Goal: Information Seeking & Learning: Learn about a topic

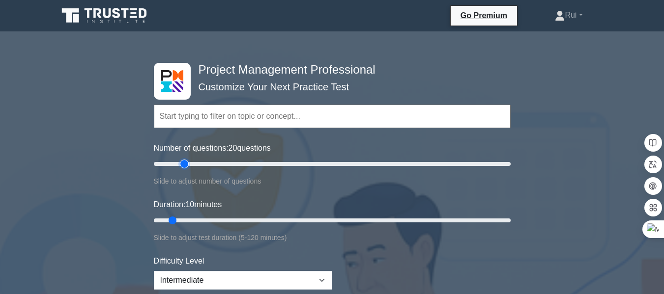
drag, startPoint x: 166, startPoint y: 164, endPoint x: 180, endPoint y: 163, distance: 14.3
click at [180, 163] on input "Number of questions: 20 questions" at bounding box center [332, 164] width 357 height 12
type input "15"
click at [178, 163] on input "Number of questions: 15 questions" at bounding box center [332, 164] width 357 height 12
drag, startPoint x: 172, startPoint y: 219, endPoint x: 199, endPoint y: 218, distance: 26.1
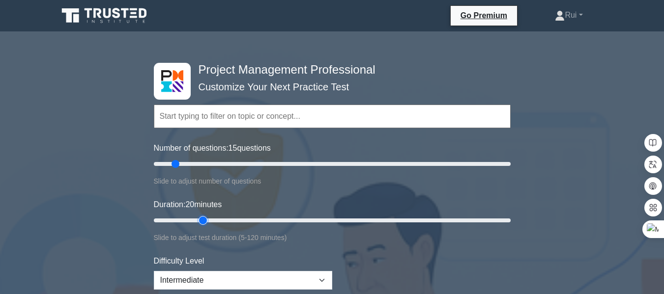
type input "20"
click at [199, 218] on input "Duration: 20 minutes" at bounding box center [332, 221] width 357 height 12
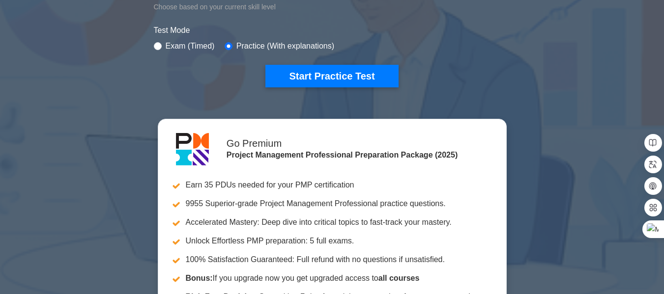
scroll to position [299, 0]
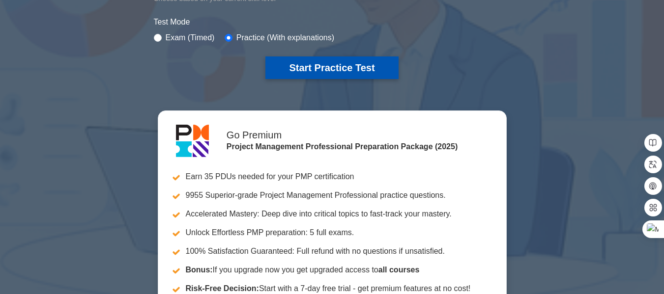
click at [338, 66] on button "Start Practice Test" at bounding box center [331, 68] width 133 height 23
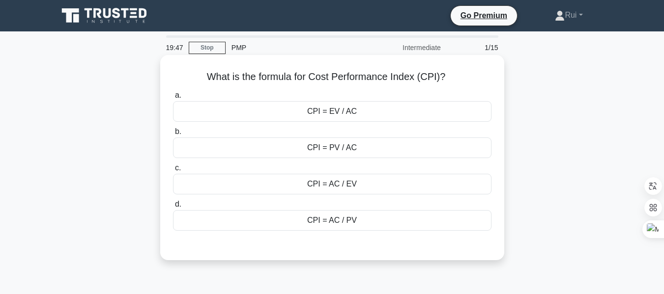
click at [314, 112] on div "CPI = EV / AC" at bounding box center [332, 111] width 318 height 21
click at [173, 99] on input "a. CPI = EV / AC" at bounding box center [173, 95] width 0 height 6
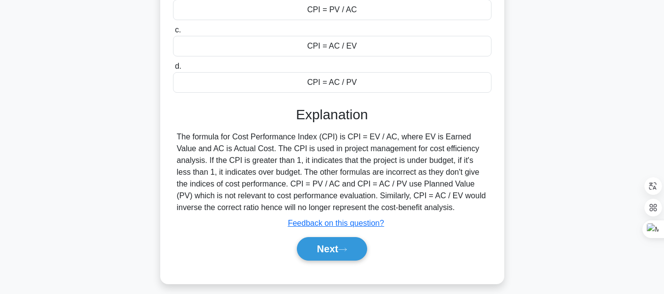
scroll to position [144, 0]
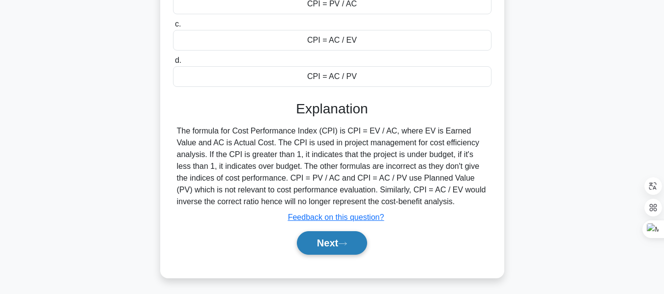
click at [344, 242] on icon at bounding box center [342, 243] width 9 height 5
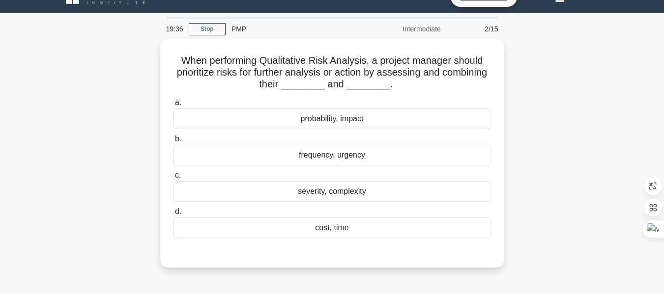
scroll to position [18, 0]
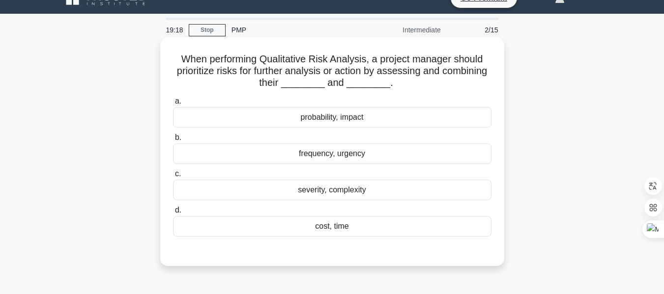
click at [344, 117] on div "probability, impact" at bounding box center [332, 117] width 318 height 21
click at [173, 105] on input "a. probability, impact" at bounding box center [173, 101] width 0 height 6
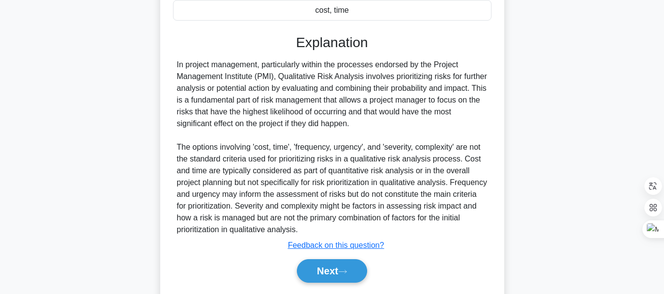
scroll to position [265, 0]
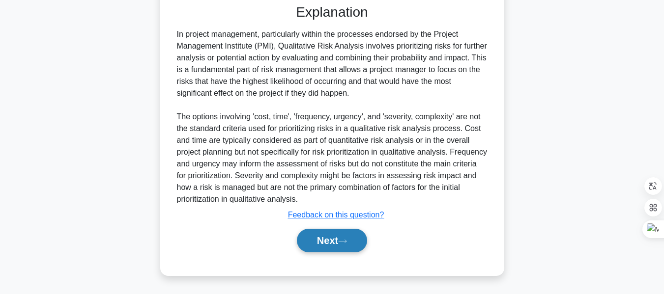
click at [328, 238] on button "Next" at bounding box center [332, 241] width 70 height 24
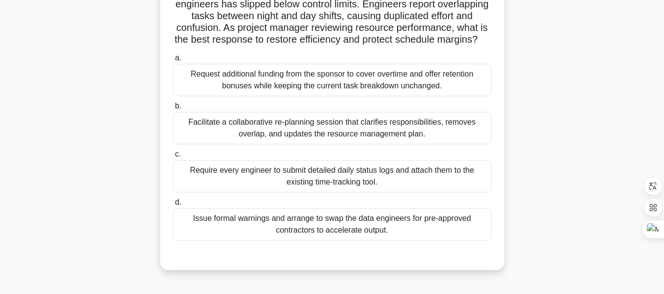
scroll to position [100, 0]
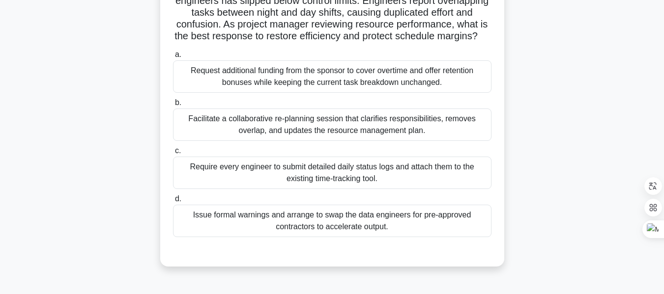
click at [338, 138] on div "Facilitate a collaborative re-planning session that clarifies responsibilities,…" at bounding box center [332, 125] width 318 height 32
click at [173, 106] on input "b. Facilitate a collaborative re-planning session that clarifies responsibiliti…" at bounding box center [173, 103] width 0 height 6
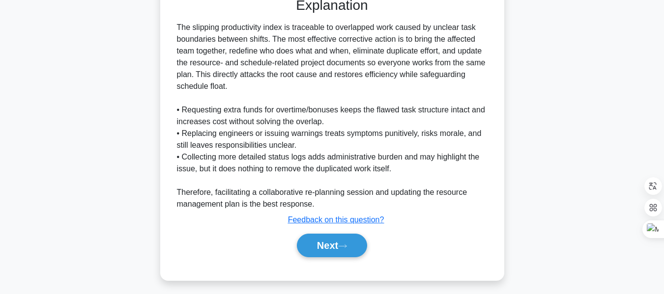
scroll to position [371, 0]
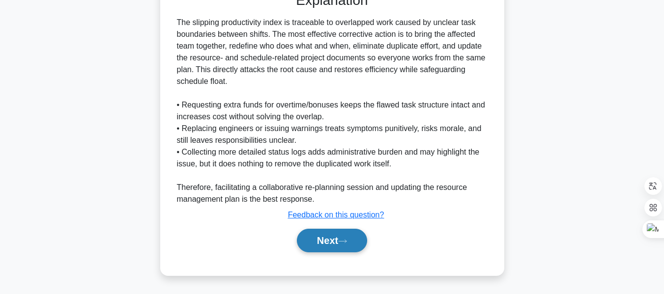
click at [328, 240] on button "Next" at bounding box center [332, 241] width 70 height 24
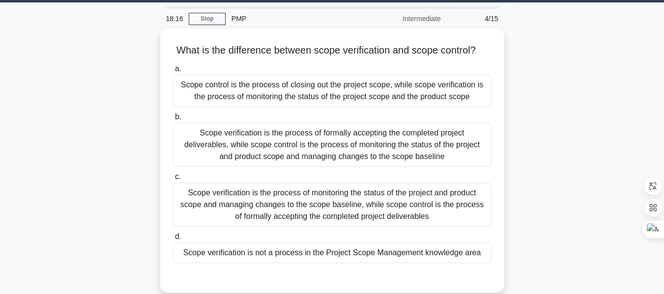
scroll to position [41, 0]
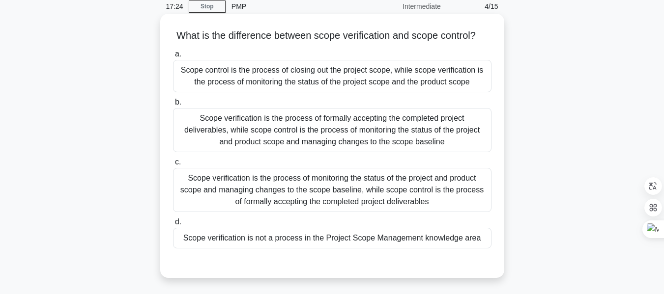
click at [383, 145] on div "Scope verification is the process of formally accepting the completed project d…" at bounding box center [332, 130] width 318 height 44
click at [173, 106] on input "b. Scope verification is the process of formally accepting the completed projec…" at bounding box center [173, 102] width 0 height 6
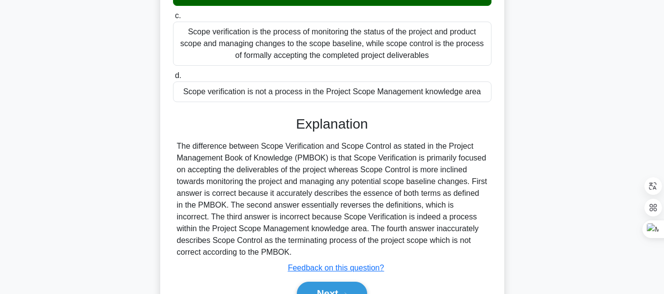
scroll to position [253, 0]
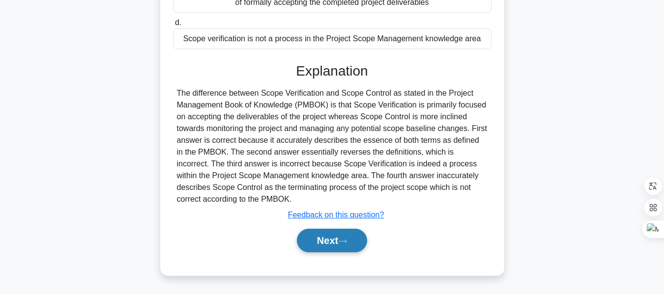
click at [338, 237] on button "Next" at bounding box center [332, 241] width 70 height 24
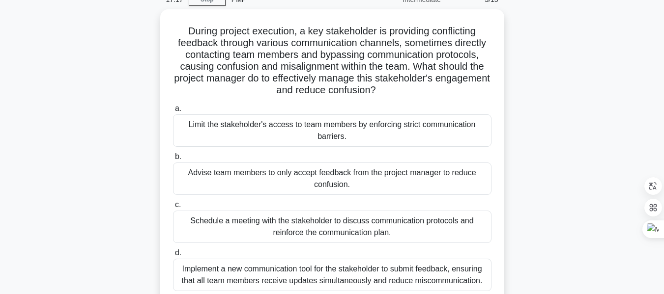
scroll to position [51, 0]
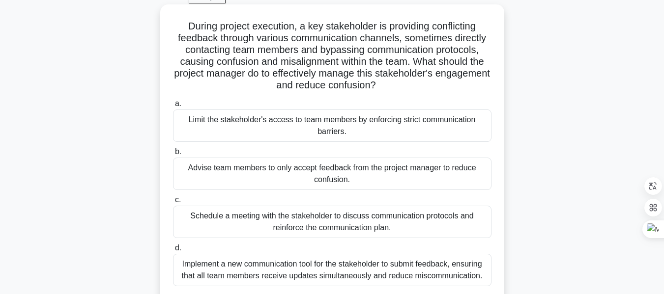
click at [341, 225] on div "Schedule a meeting with the stakeholder to discuss communication protocols and …" at bounding box center [332, 222] width 318 height 32
click at [173, 203] on input "c. Schedule a meeting with the stakeholder to discuss communication protocols a…" at bounding box center [173, 200] width 0 height 6
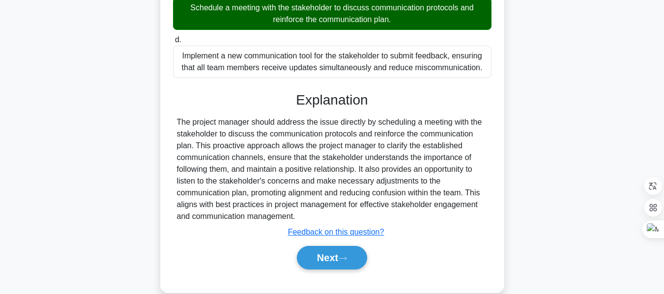
scroll to position [277, 0]
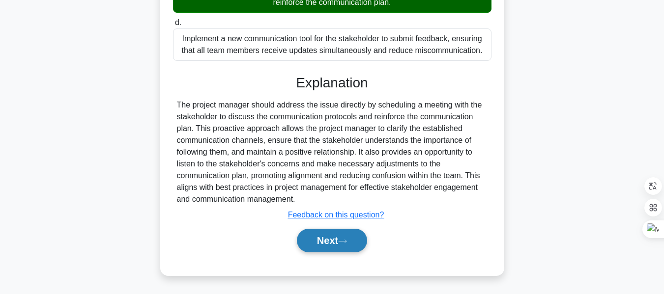
click at [329, 236] on button "Next" at bounding box center [332, 241] width 70 height 24
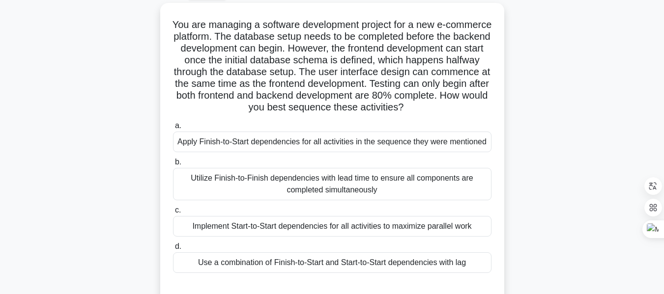
scroll to position [57, 0]
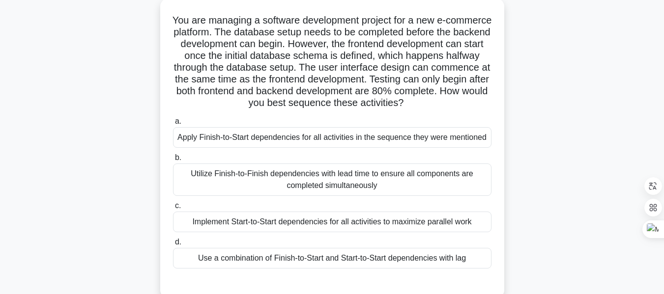
click at [354, 257] on div "Use a combination of Finish-to-Start and Start-to-Start dependencies with lag" at bounding box center [332, 258] width 318 height 21
click at [173, 246] on input "d. Use a combination of Finish-to-Start and Start-to-Start dependencies with lag" at bounding box center [173, 242] width 0 height 6
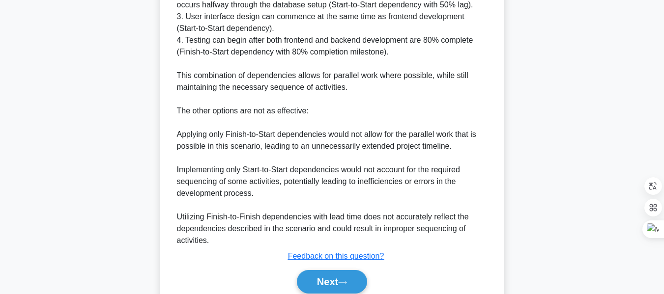
scroll to position [513, 0]
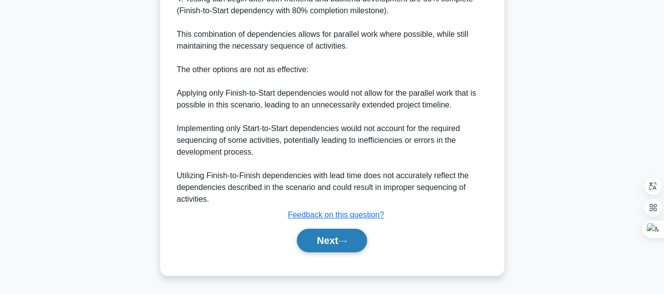
click at [346, 242] on icon at bounding box center [343, 241] width 8 height 3
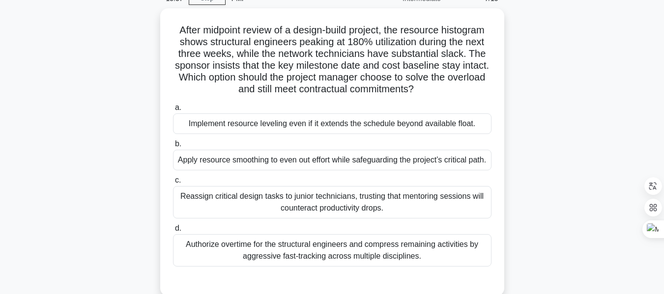
scroll to position [50, 0]
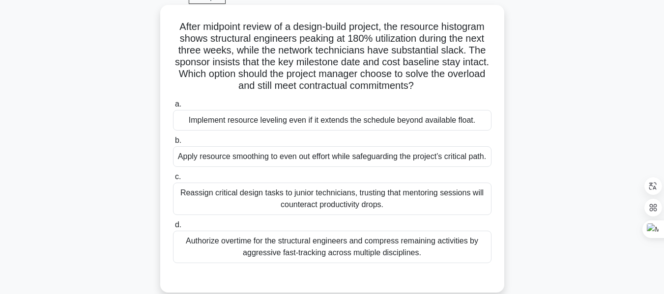
click at [320, 166] on div "Apply resource smoothing to even out effort while safeguarding the project’s cr…" at bounding box center [332, 156] width 318 height 21
click at [173, 144] on input "b. Apply resource smoothing to even out effort while safeguarding the project’s…" at bounding box center [173, 141] width 0 height 6
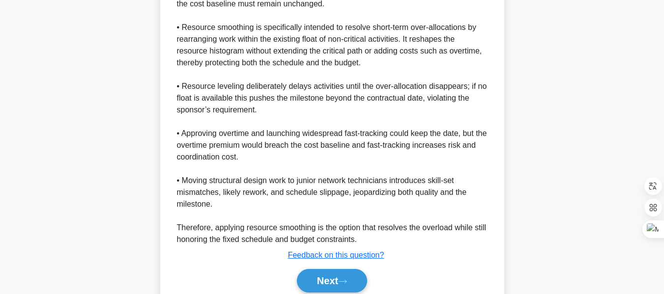
scroll to position [418, 0]
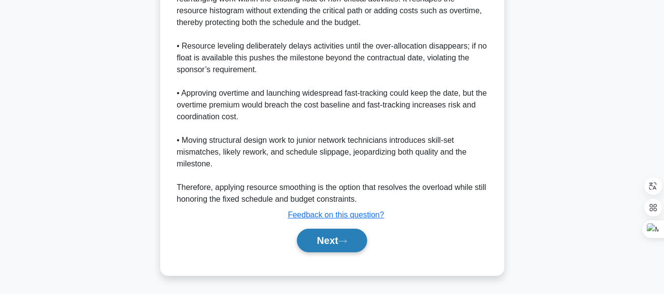
click at [333, 237] on button "Next" at bounding box center [332, 241] width 70 height 24
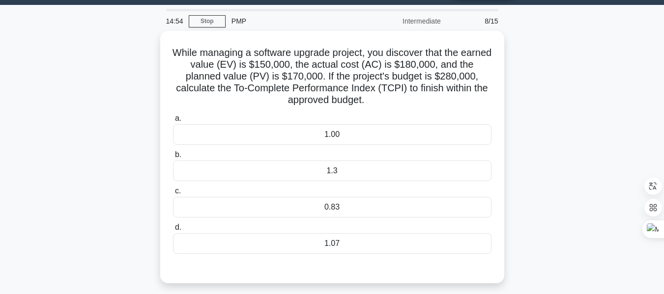
scroll to position [24, 0]
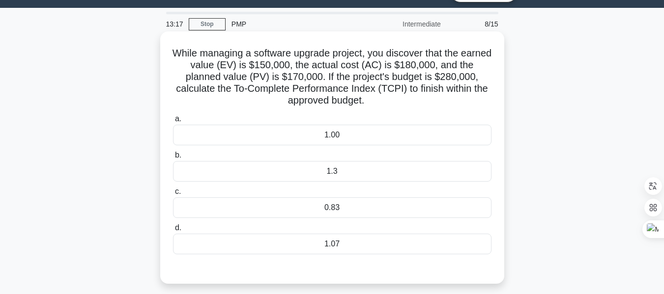
click at [339, 172] on div "1.3" at bounding box center [332, 171] width 318 height 21
click at [173, 159] on input "b. 1.3" at bounding box center [173, 155] width 0 height 6
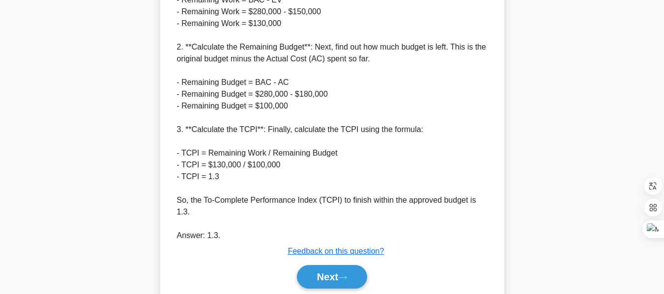
scroll to position [408, 0]
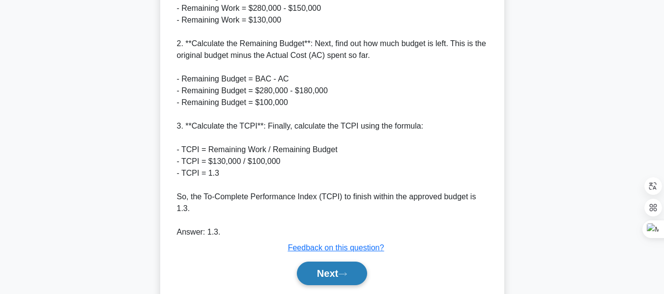
click at [333, 262] on button "Next" at bounding box center [332, 274] width 70 height 24
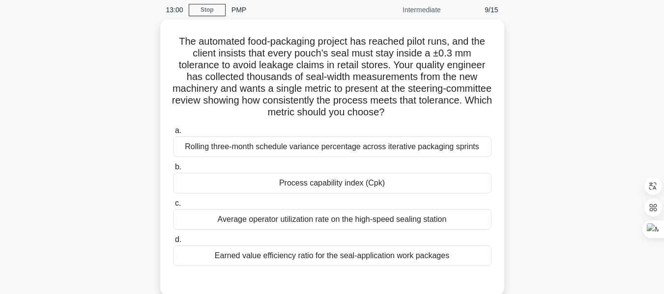
scroll to position [39, 0]
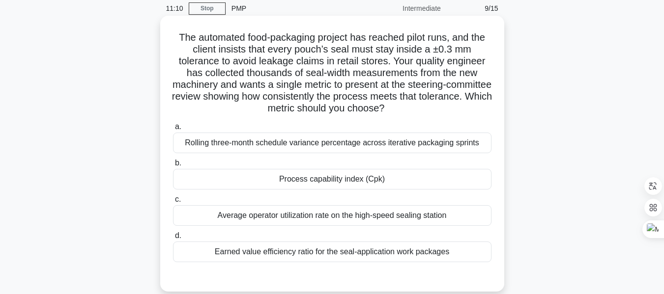
click at [382, 252] on div "Earned value efficiency ratio for the seal-application work packages" at bounding box center [332, 252] width 318 height 21
click at [173, 239] on input "d. Earned value efficiency ratio for the seal-application work packages" at bounding box center [173, 236] width 0 height 6
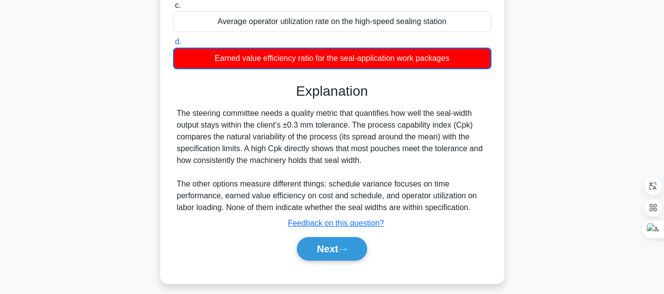
scroll to position [237, 0]
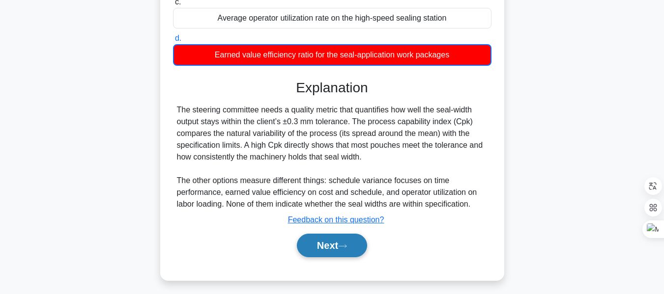
click at [344, 246] on icon at bounding box center [342, 246] width 9 height 5
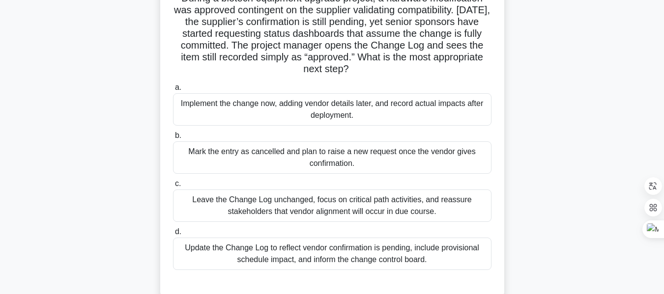
scroll to position [83, 0]
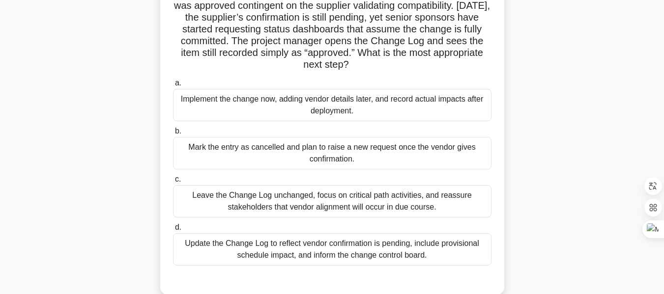
click at [369, 253] on div "Update the Change Log to reflect vendor confirmation is pending, include provis…" at bounding box center [332, 249] width 318 height 32
click at [173, 231] on input "d. Update the Change Log to reflect vendor confirmation is pending, include pro…" at bounding box center [173, 228] width 0 height 6
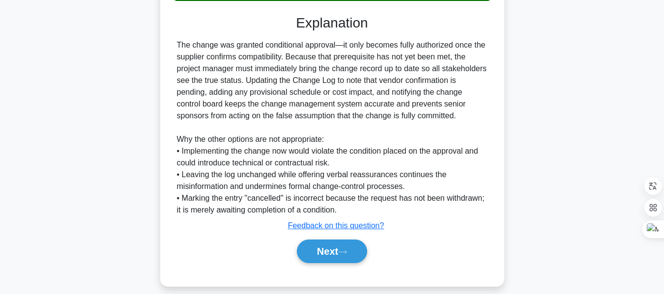
scroll to position [359, 0]
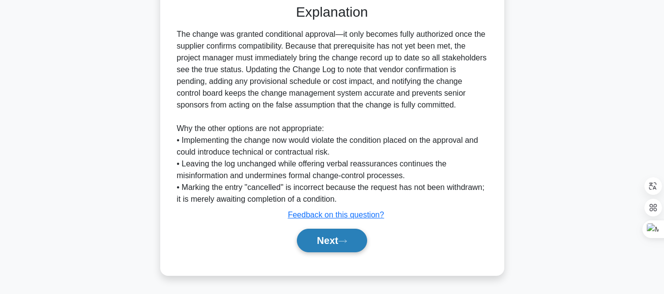
click at [328, 238] on button "Next" at bounding box center [332, 241] width 70 height 24
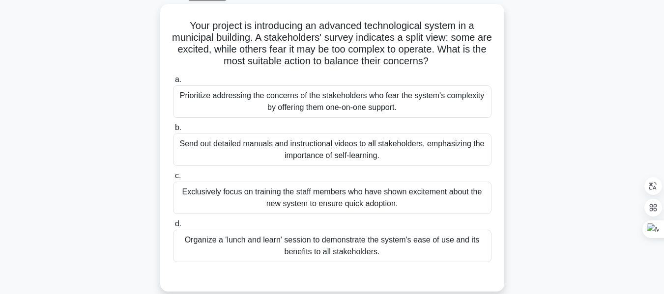
scroll to position [53, 0]
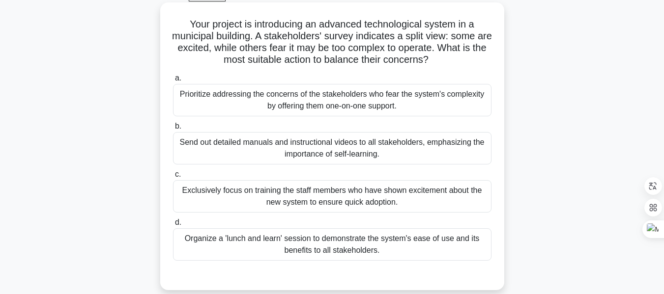
click at [315, 91] on div "Prioritize addressing the concerns of the stakeholders who fear the system's co…" at bounding box center [332, 100] width 318 height 32
click at [173, 82] on input "a. Prioritize addressing the concerns of the stakeholders who fear the system's…" at bounding box center [173, 78] width 0 height 6
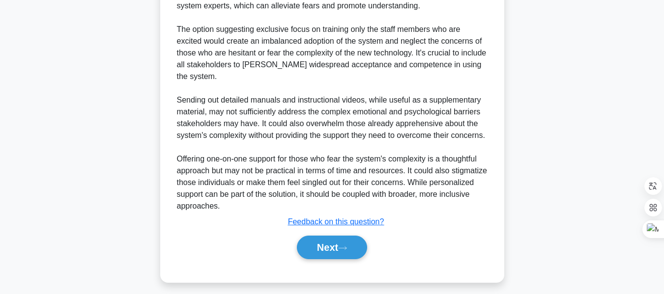
scroll to position [431, 0]
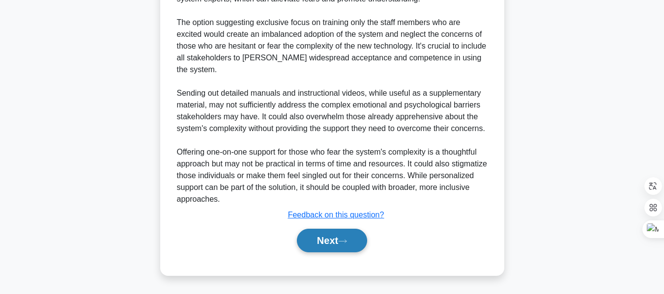
click at [334, 241] on button "Next" at bounding box center [332, 241] width 70 height 24
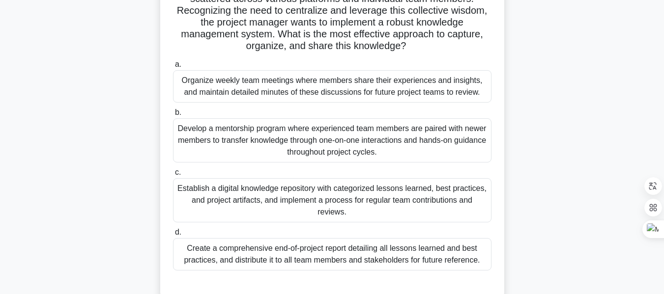
scroll to position [117, 0]
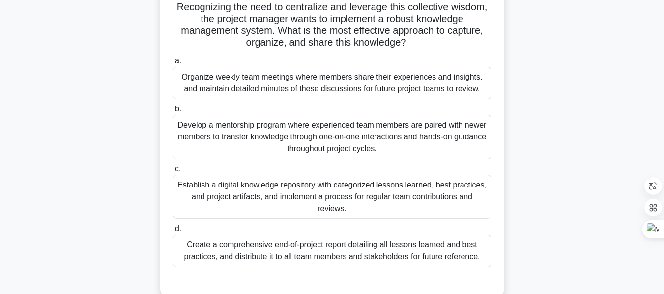
click at [349, 198] on div "Establish a digital knowledge repository with categorized lessons learned, best…" at bounding box center [332, 197] width 318 height 44
click at [173, 172] on input "c. Establish a digital knowledge repository with categorized lessons learned, b…" at bounding box center [173, 169] width 0 height 6
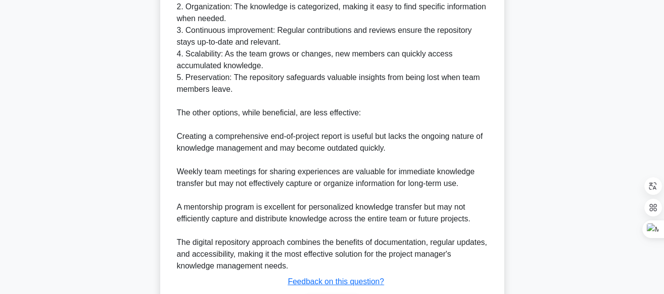
scroll to position [594, 0]
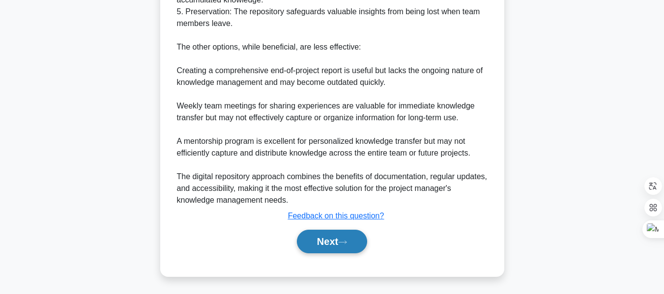
click at [327, 239] on button "Next" at bounding box center [332, 242] width 70 height 24
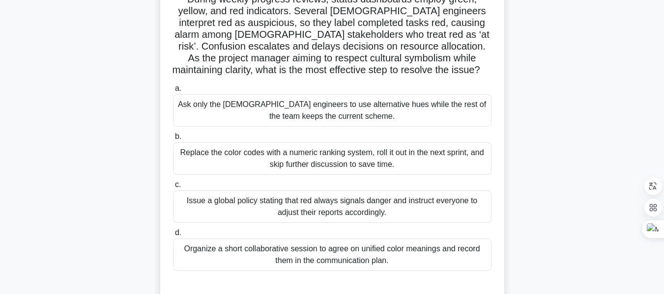
scroll to position [84, 0]
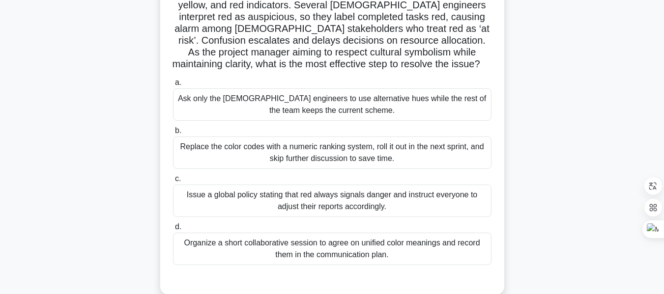
click at [315, 248] on div "Organize a short collaborative session to agree on unified color meanings and r…" at bounding box center [332, 249] width 318 height 32
click at [173, 230] on input "d. Organize a short collaborative session to agree on unified color meanings an…" at bounding box center [173, 227] width 0 height 6
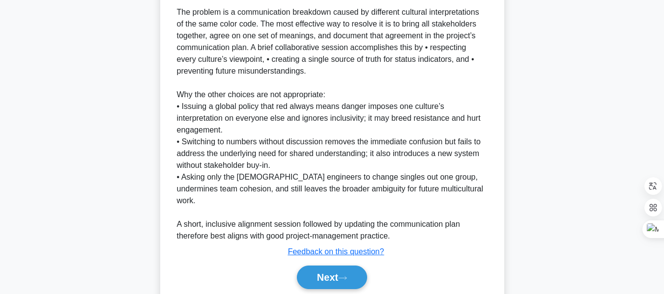
scroll to position [406, 0]
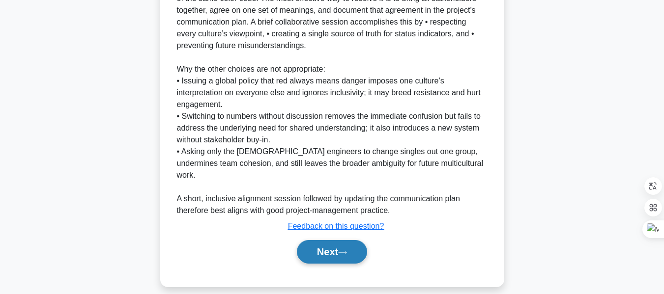
click at [331, 240] on button "Next" at bounding box center [332, 252] width 70 height 24
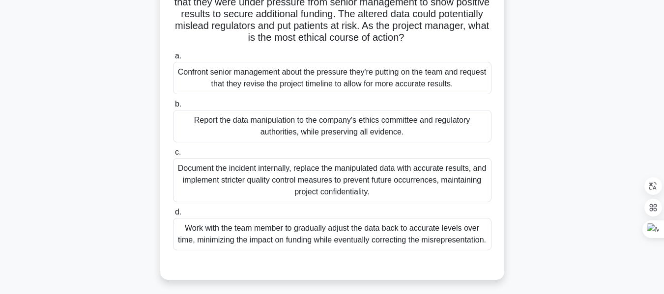
scroll to position [126, 0]
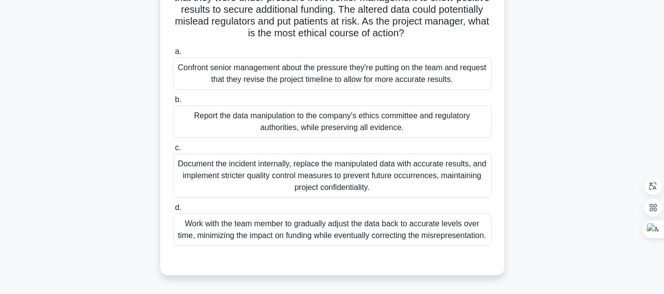
click at [326, 125] on div "Report the data manipulation to the company's ethics committee and regulatory a…" at bounding box center [332, 122] width 318 height 32
click at [173, 103] on input "b. Report the data manipulation to the company's ethics committee and regulator…" at bounding box center [173, 100] width 0 height 6
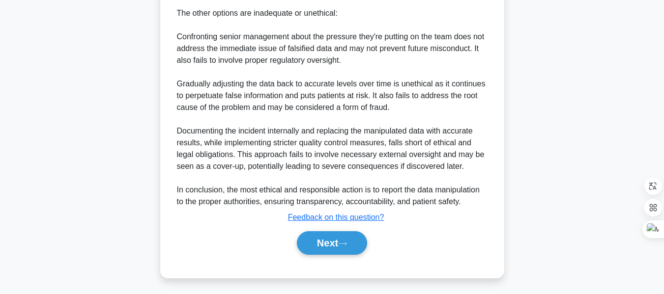
scroll to position [572, 0]
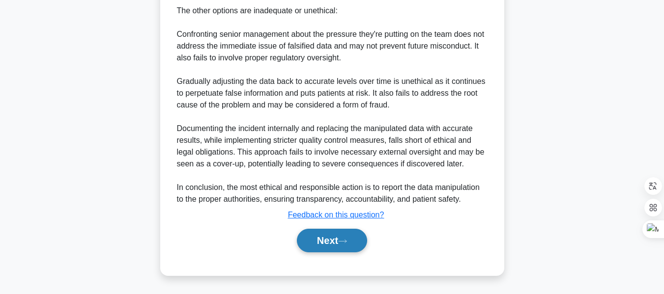
click at [337, 237] on button "Next" at bounding box center [332, 241] width 70 height 24
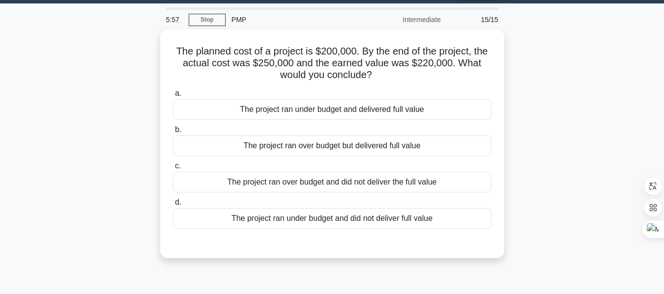
scroll to position [28, 0]
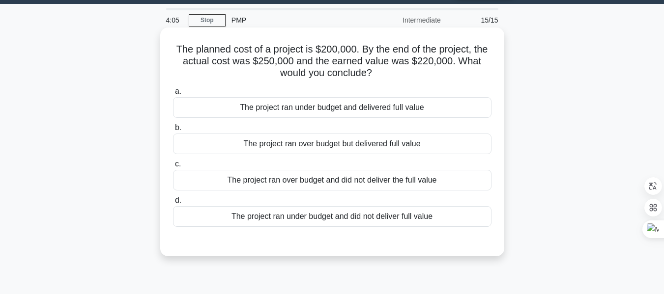
click at [320, 180] on div "The project ran over budget and did not deliver the full value" at bounding box center [332, 180] width 318 height 21
click at [173, 168] on input "c. The project ran over budget and did not deliver the full value" at bounding box center [173, 164] width 0 height 6
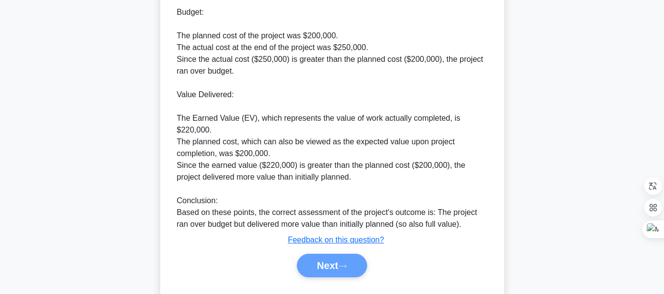
scroll to position [348, 0]
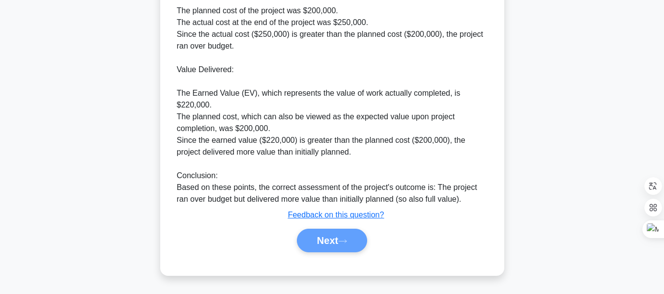
click at [331, 238] on div "Next" at bounding box center [332, 241] width 322 height 24
click at [324, 245] on div "Next" at bounding box center [332, 241] width 322 height 24
click at [324, 244] on div "Next" at bounding box center [332, 241] width 322 height 24
click at [323, 215] on u "Feedback on this question?" at bounding box center [336, 215] width 96 height 8
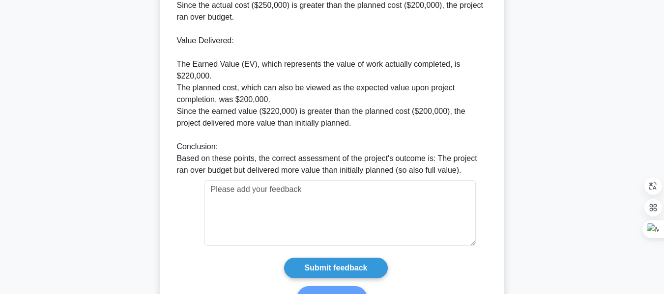
scroll to position [435, 0]
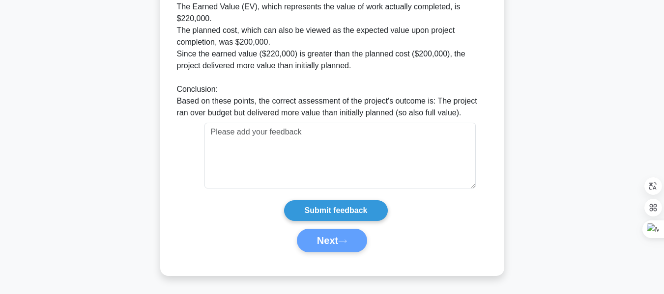
click at [328, 237] on div "Next" at bounding box center [332, 241] width 322 height 24
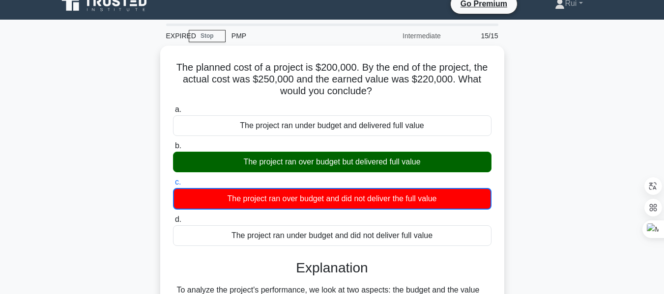
scroll to position [0, 0]
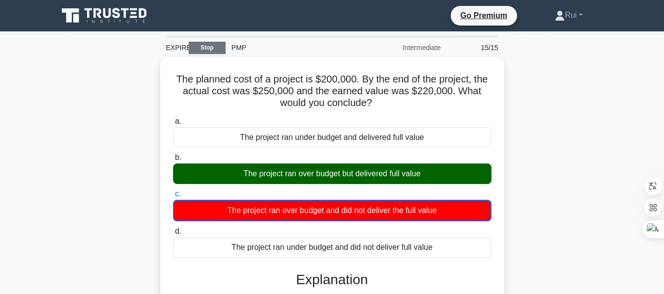
click at [201, 49] on link "Stop" at bounding box center [207, 48] width 37 height 12
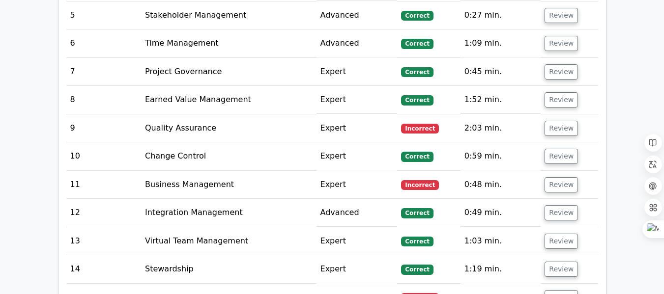
scroll to position [1532, 0]
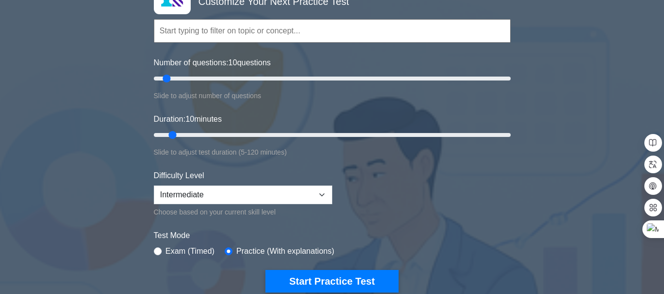
scroll to position [94, 0]
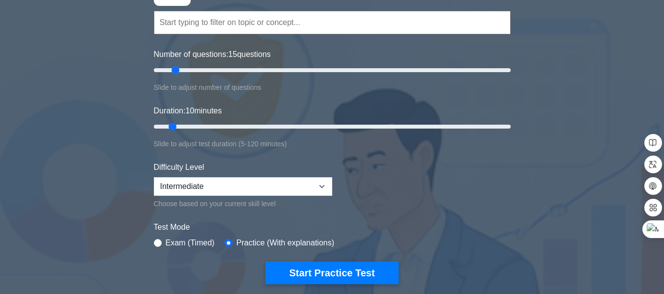
drag, startPoint x: 167, startPoint y: 68, endPoint x: 177, endPoint y: 68, distance: 10.8
type input "15"
click at [177, 68] on input "Number of questions: 15 questions" at bounding box center [332, 70] width 357 height 12
drag, startPoint x: 172, startPoint y: 125, endPoint x: 198, endPoint y: 125, distance: 26.5
type input "20"
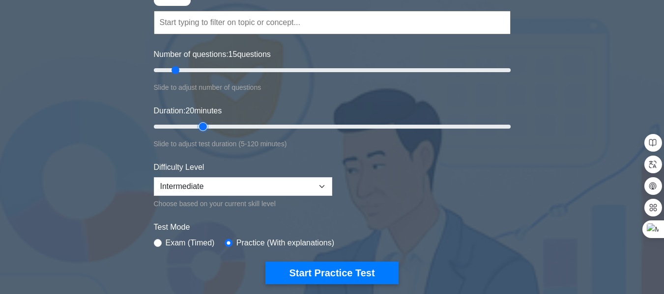
click at [198, 125] on input "Duration: 20 minutes" at bounding box center [332, 127] width 357 height 12
click at [319, 188] on select "Beginner Intermediate Expert" at bounding box center [243, 186] width 178 height 19
click at [154, 177] on select "Beginner Intermediate Expert" at bounding box center [243, 186] width 178 height 19
click at [321, 184] on select "Beginner Intermediate Expert" at bounding box center [243, 186] width 178 height 19
select select "intermediate"
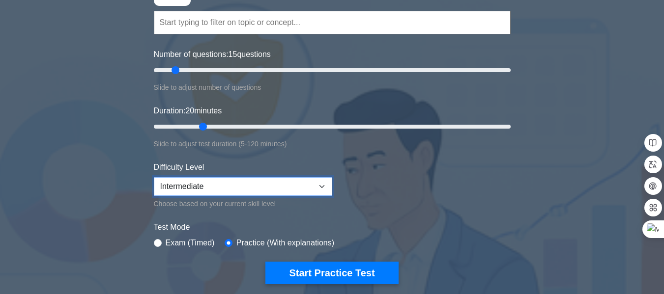
click at [154, 177] on select "Beginner Intermediate Expert" at bounding box center [243, 186] width 178 height 19
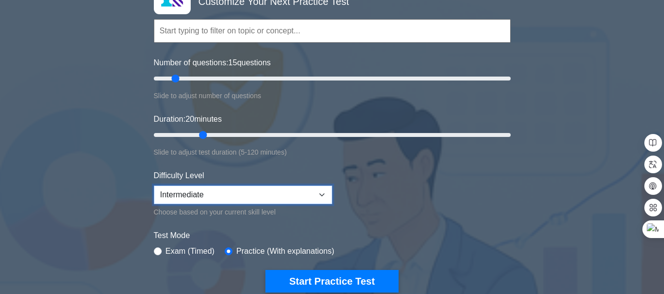
scroll to position [0, 0]
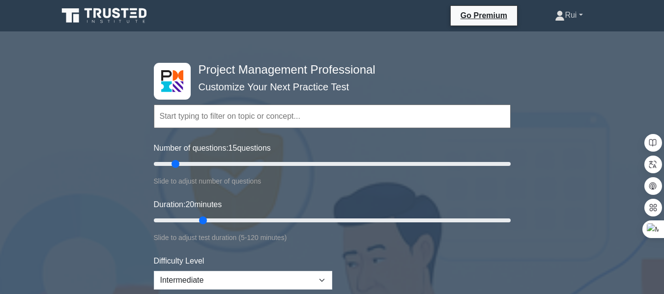
click at [577, 16] on link "Rui" at bounding box center [568, 15] width 75 height 20
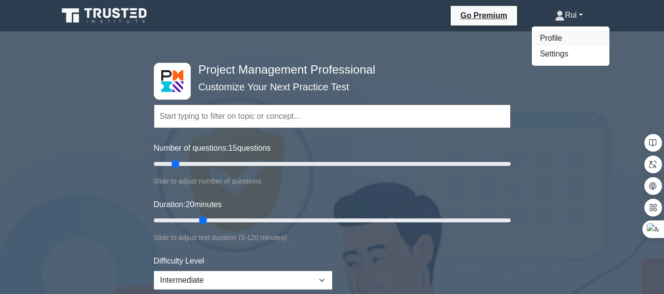
click at [556, 36] on link "Profile" at bounding box center [571, 38] width 78 height 16
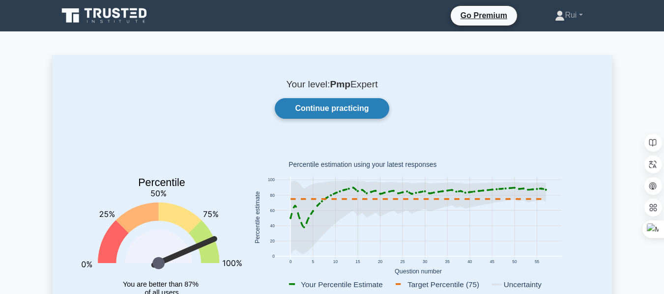
click at [351, 108] on link "Continue practicing" at bounding box center [332, 108] width 114 height 21
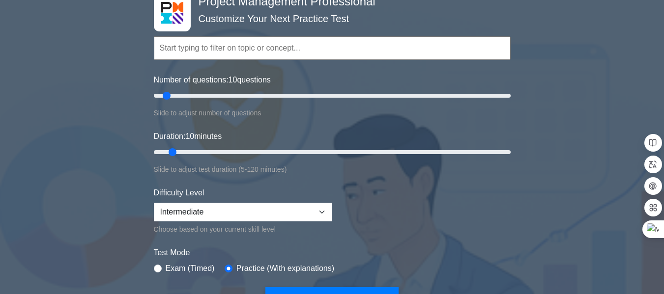
scroll to position [137, 0]
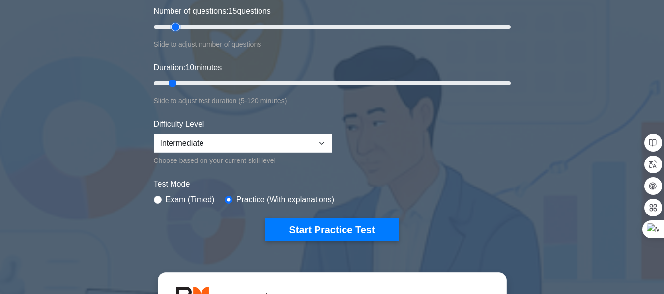
drag, startPoint x: 168, startPoint y: 26, endPoint x: 178, endPoint y: 26, distance: 10.3
type input "15"
click at [178, 26] on input "Number of questions: 15 questions" at bounding box center [332, 27] width 357 height 12
drag, startPoint x: 173, startPoint y: 83, endPoint x: 198, endPoint y: 81, distance: 25.1
type input "20"
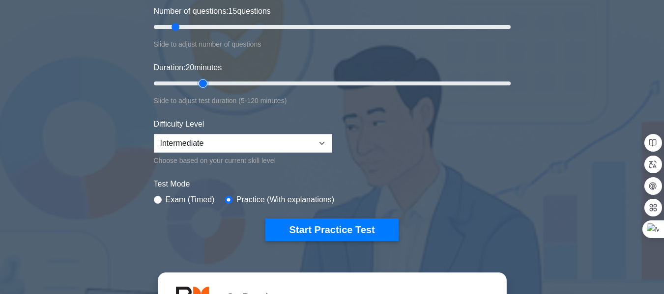
click at [198, 81] on input "Duration: 20 minutes" at bounding box center [332, 84] width 357 height 12
click at [320, 143] on select "Beginner Intermediate Expert" at bounding box center [243, 143] width 178 height 19
select select "expert"
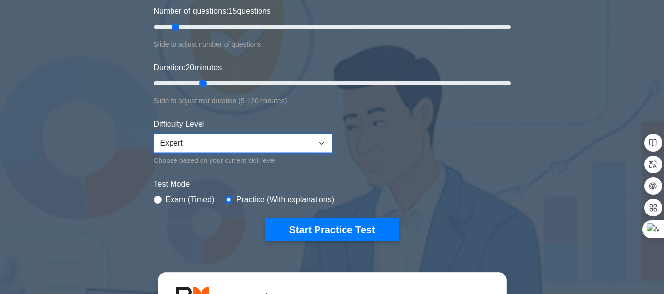
click at [154, 134] on select "Beginner Intermediate Expert" at bounding box center [243, 143] width 178 height 19
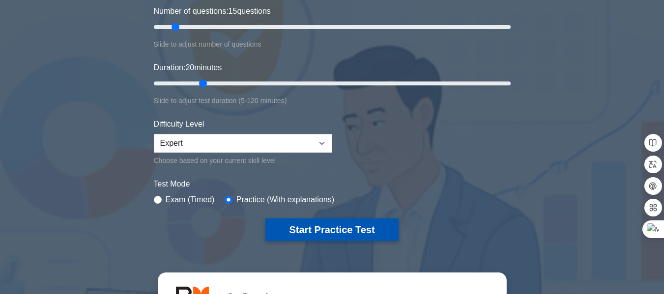
click at [322, 225] on button "Start Practice Test" at bounding box center [331, 230] width 133 height 23
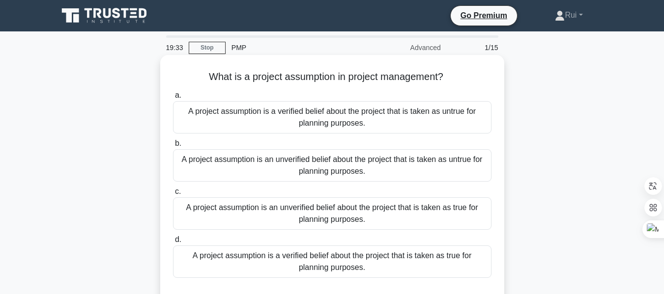
click at [308, 212] on div "A project assumption is an unverified belief about the project that is taken as…" at bounding box center [332, 214] width 318 height 32
click at [173, 195] on input "c. A project assumption is an unverified belief about the project that is taken…" at bounding box center [173, 192] width 0 height 6
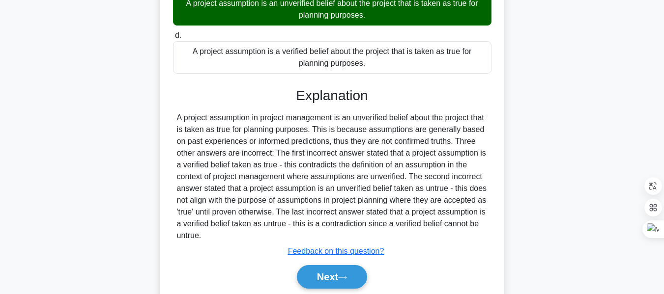
scroll to position [241, 0]
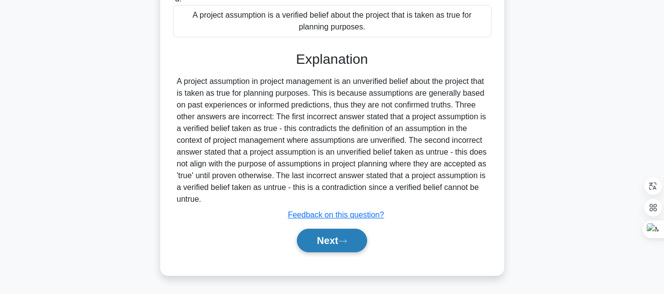
click at [321, 240] on button "Next" at bounding box center [332, 241] width 70 height 24
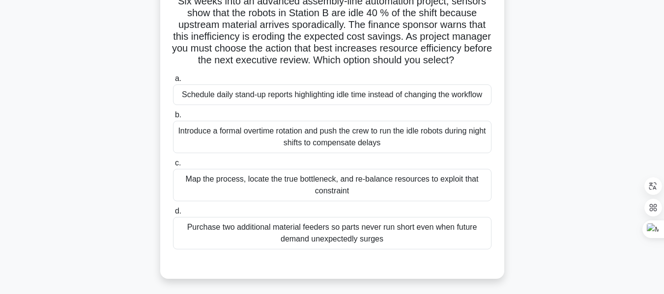
scroll to position [79, 0]
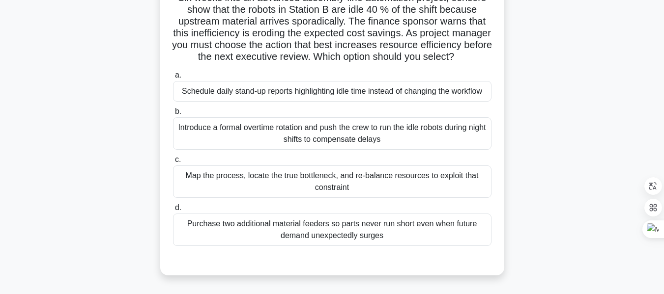
click at [387, 192] on div "Map the process, locate the true bottleneck, and re-balance resources to exploi…" at bounding box center [332, 182] width 318 height 32
click at [173, 163] on input "c. Map the process, locate the true bottleneck, and re-balance resources to exp…" at bounding box center [173, 160] width 0 height 6
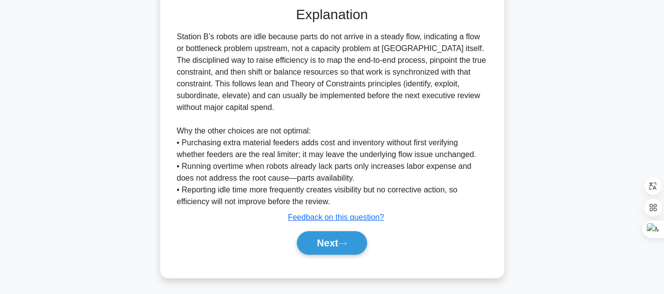
scroll to position [347, 0]
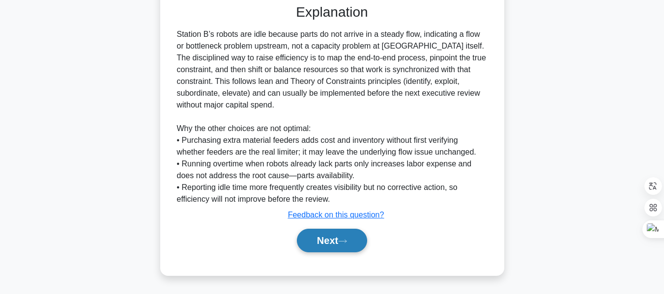
click at [336, 242] on button "Next" at bounding box center [332, 241] width 70 height 24
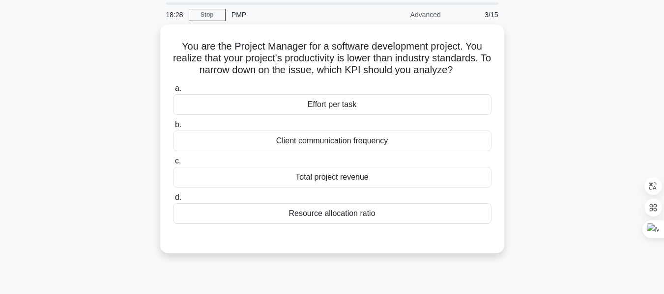
scroll to position [32, 0]
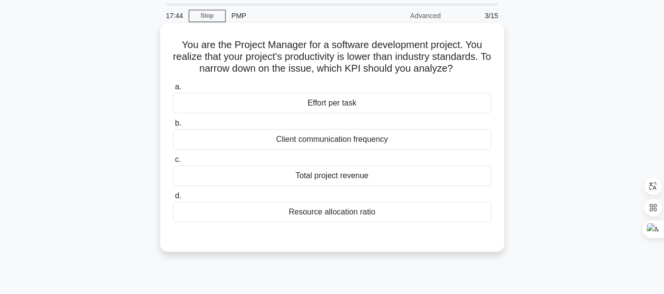
click at [365, 211] on div "Resource allocation ratio" at bounding box center [332, 212] width 318 height 21
click at [173, 200] on input "d. Resource allocation ratio" at bounding box center [173, 196] width 0 height 6
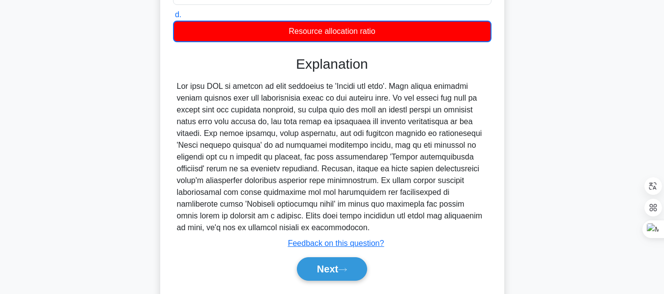
scroll to position [236, 0]
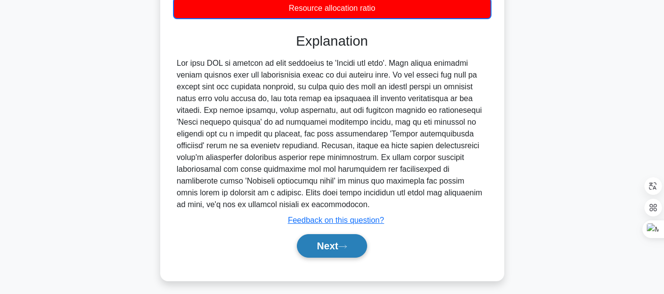
click at [339, 234] on button "Next" at bounding box center [332, 246] width 70 height 24
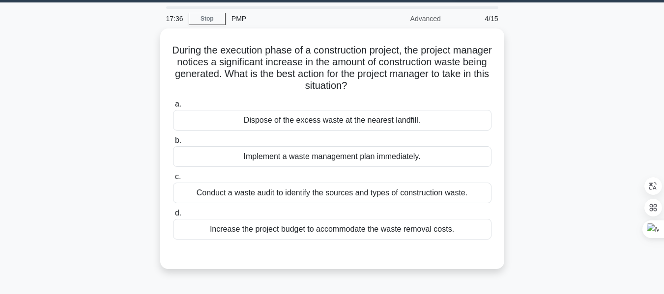
scroll to position [28, 0]
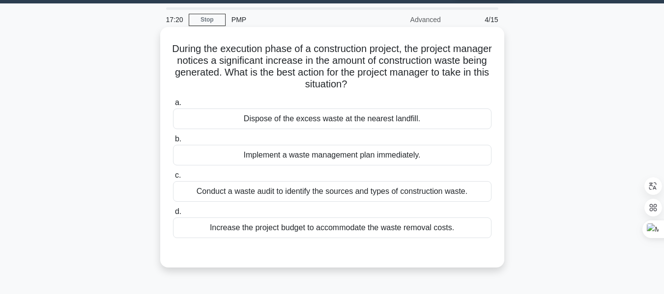
click at [327, 193] on div "Conduct a waste audit to identify the sources and types of construction waste." at bounding box center [332, 191] width 318 height 21
click at [173, 179] on input "c. Conduct a waste audit to identify the sources and types of construction wast…" at bounding box center [173, 175] width 0 height 6
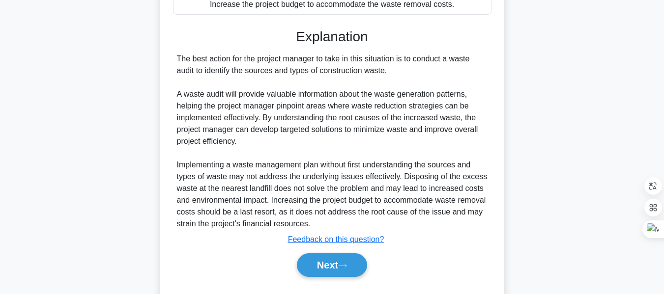
scroll to position [258, 0]
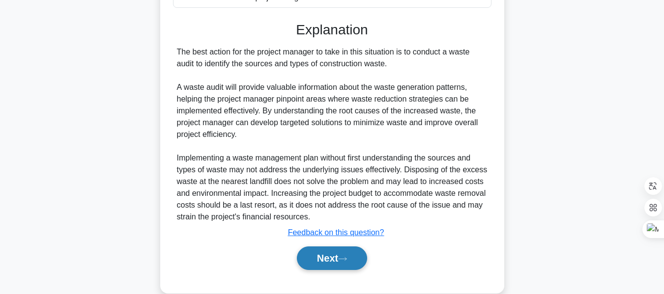
click at [329, 259] on button "Next" at bounding box center [332, 259] width 70 height 24
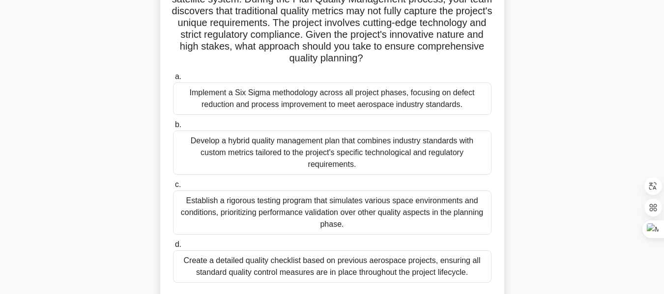
scroll to position [96, 0]
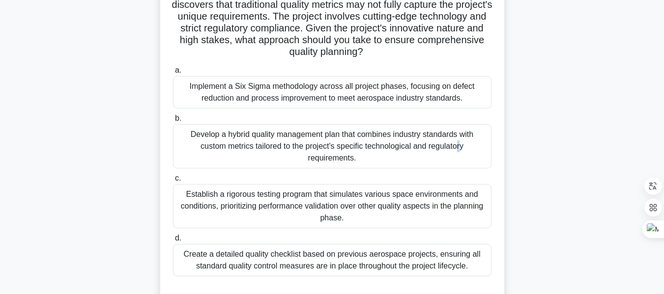
click at [354, 137] on div "Develop a hybrid quality management plan that combines industry standards with …" at bounding box center [332, 146] width 318 height 44
click at [283, 150] on div "Develop a hybrid quality management plan that combines industry standards with …" at bounding box center [332, 146] width 318 height 44
click at [173, 122] on input "b. Develop a hybrid quality management plan that combines industry standards wi…" at bounding box center [173, 118] width 0 height 6
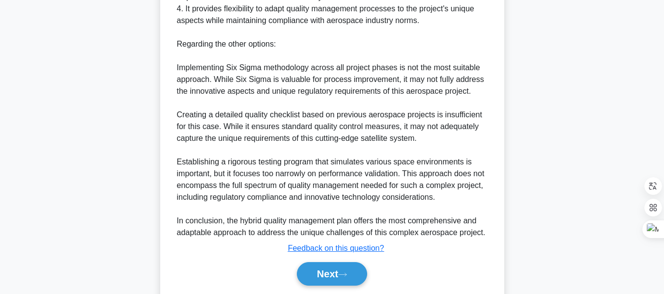
scroll to position [572, 0]
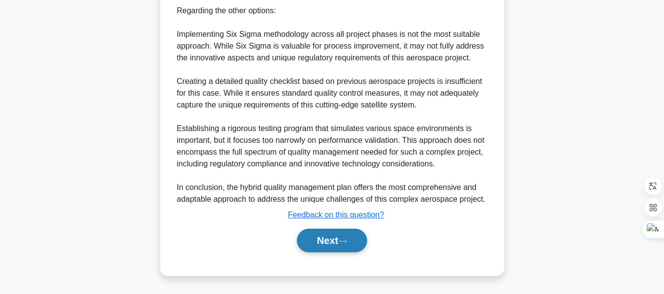
click at [341, 237] on button "Next" at bounding box center [332, 241] width 70 height 24
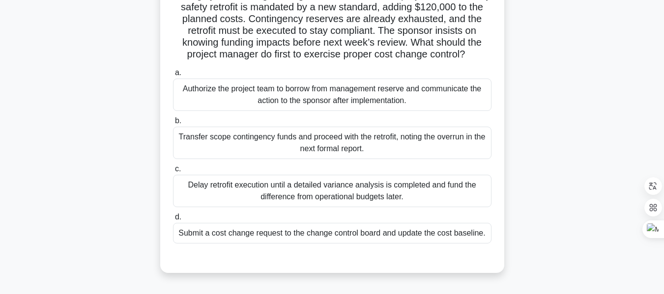
scroll to position [85, 0]
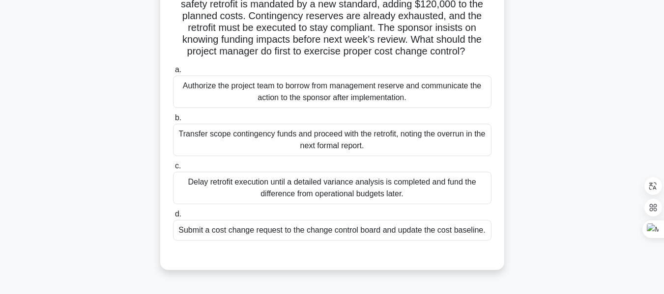
click at [404, 241] on div "Submit a cost change request to the change control board and update the cost ba…" at bounding box center [332, 230] width 318 height 21
click at [173, 218] on input "d. Submit a cost change request to the change control board and update the cost…" at bounding box center [173, 214] width 0 height 6
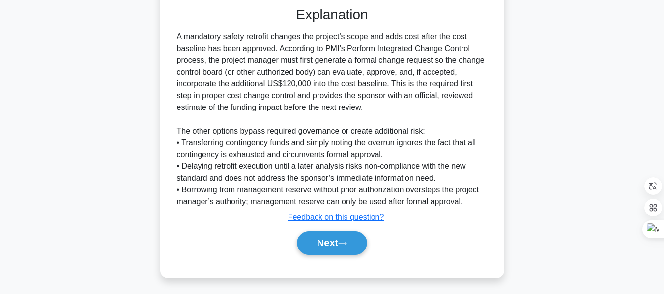
scroll to position [359, 0]
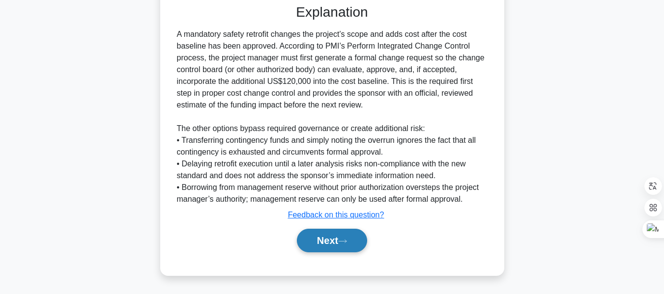
click at [334, 237] on button "Next" at bounding box center [332, 241] width 70 height 24
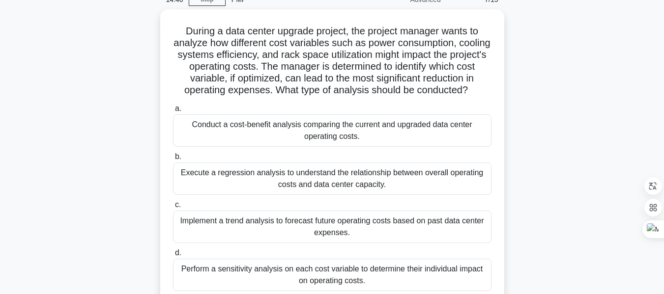
scroll to position [46, 0]
click at [360, 276] on div "Perform a sensitivity analysis on each cost variable to determine their individ…" at bounding box center [332, 274] width 318 height 32
click at [173, 256] on input "d. Perform a sensitivity analysis on each cost variable to determine their indi…" at bounding box center [173, 253] width 0 height 6
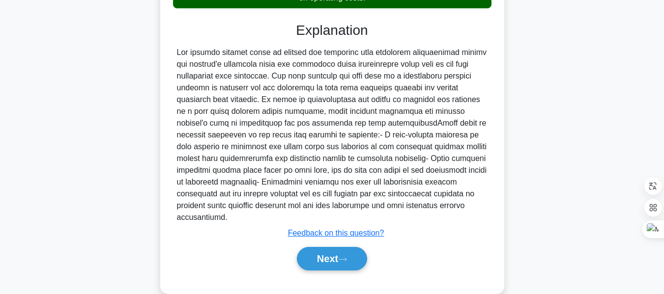
scroll to position [336, 0]
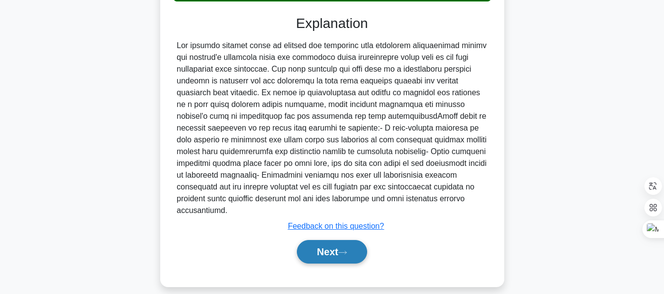
click at [334, 242] on button "Next" at bounding box center [332, 252] width 70 height 24
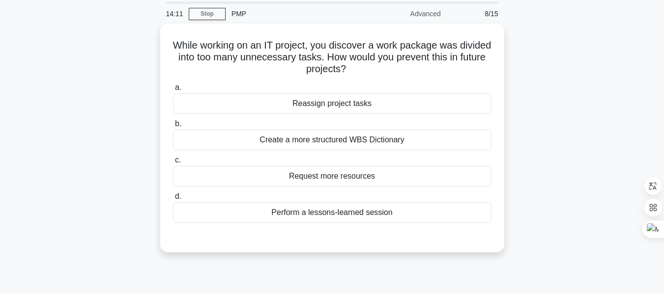
scroll to position [31, 0]
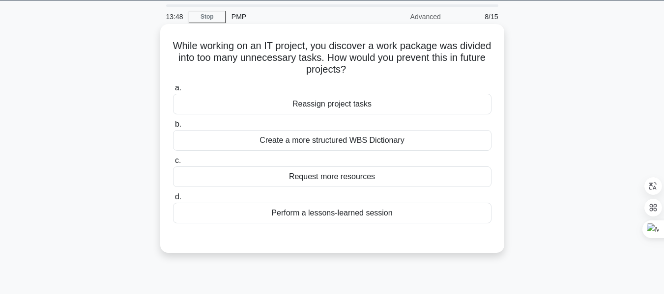
click at [337, 214] on div "Perform a lessons-learned session" at bounding box center [332, 213] width 318 height 21
click at [173, 201] on input "d. Perform a lessons-learned session" at bounding box center [173, 197] width 0 height 6
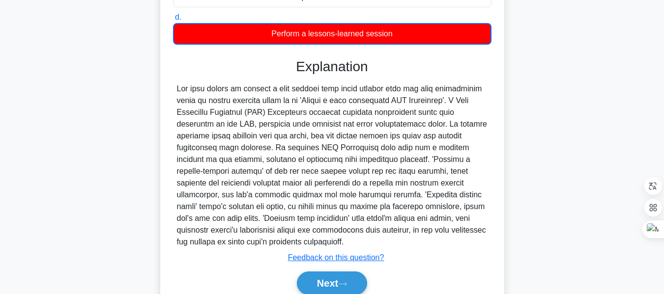
scroll to position [254, 0]
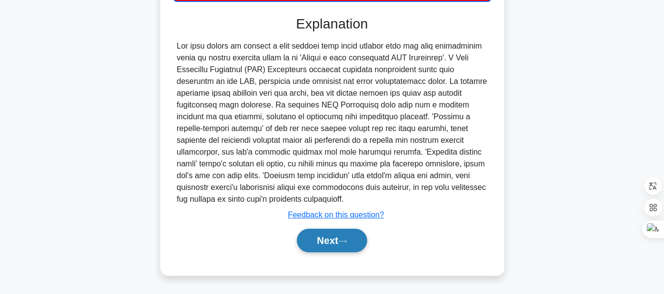
click at [336, 238] on button "Next" at bounding box center [332, 241] width 70 height 24
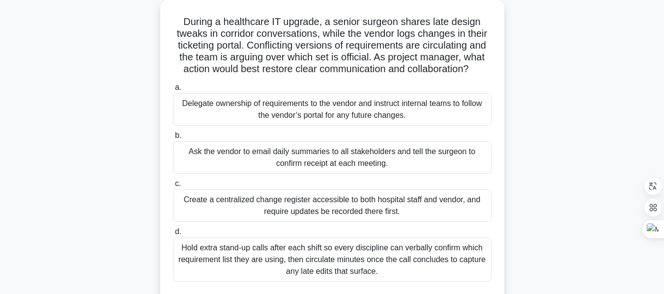
scroll to position [57, 0]
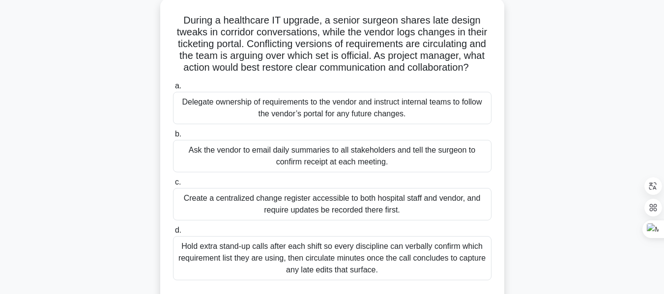
click at [377, 202] on div "Create a centralized change register accessible to both hospital staff and vend…" at bounding box center [332, 204] width 318 height 32
click at [173, 186] on input "c. Create a centralized change register accessible to both hospital staff and v…" at bounding box center [173, 182] width 0 height 6
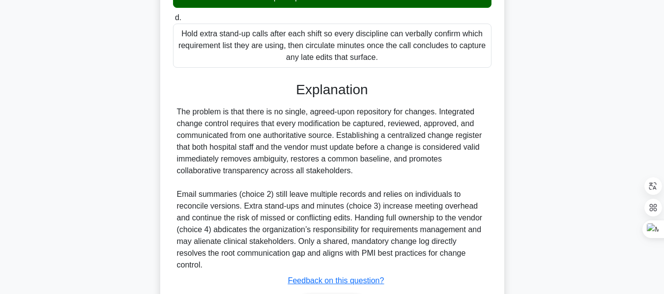
scroll to position [324, 0]
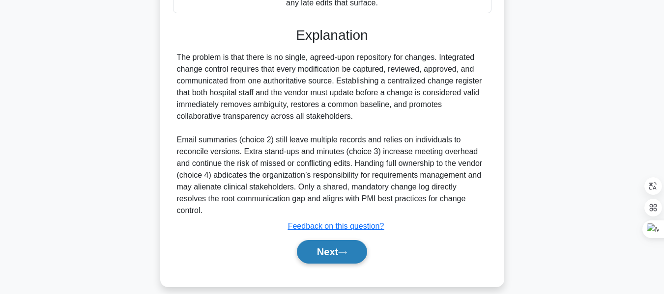
click at [346, 251] on icon at bounding box center [343, 252] width 8 height 3
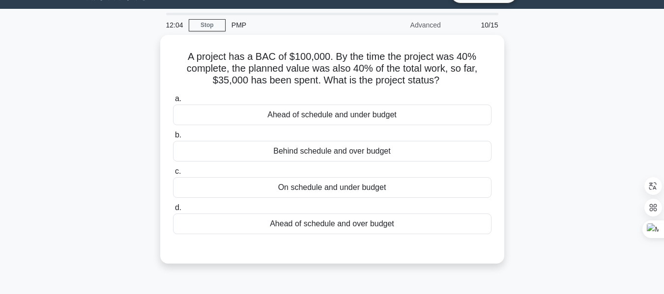
scroll to position [25, 0]
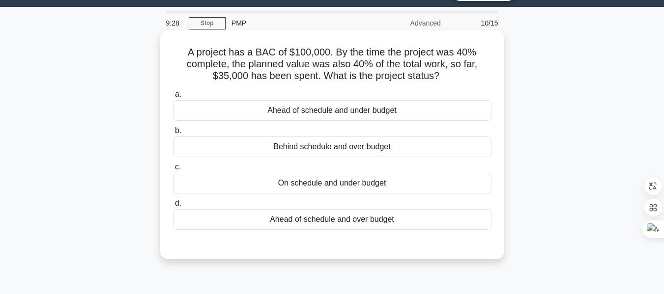
click at [335, 186] on div "On schedule and under budget" at bounding box center [332, 183] width 318 height 21
click at [173, 171] on input "c. On schedule and under budget" at bounding box center [173, 167] width 0 height 6
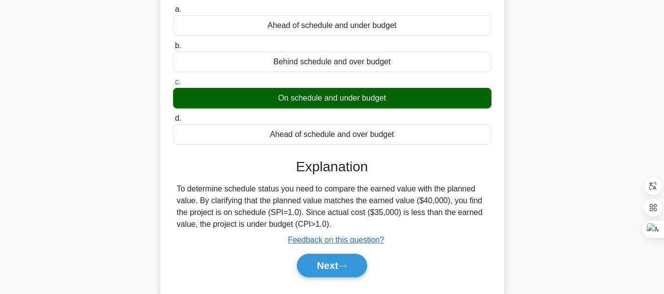
scroll to position [236, 0]
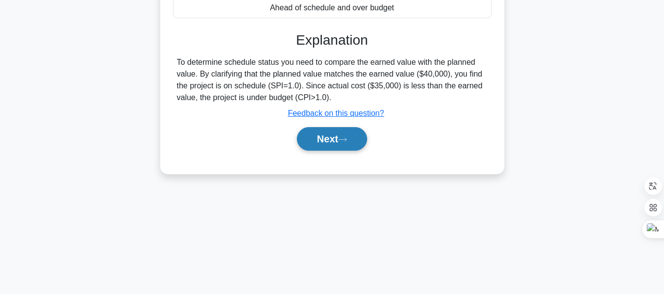
click at [346, 141] on icon at bounding box center [342, 139] width 9 height 5
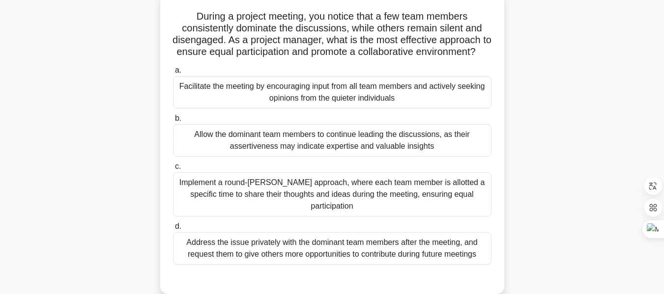
scroll to position [64, 0]
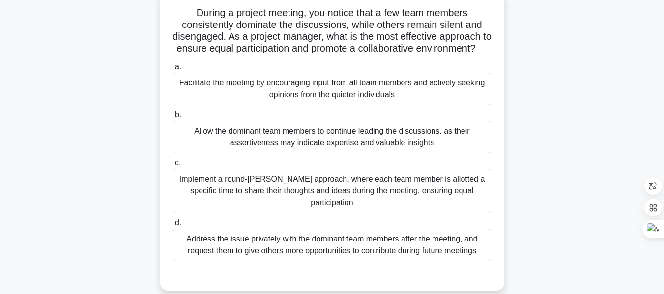
click at [379, 103] on div "Facilitate the meeting by encouraging input from all team members and actively …" at bounding box center [332, 89] width 318 height 32
click at [173, 70] on input "a. Facilitate the meeting by encouraging input from all team members and active…" at bounding box center [173, 67] width 0 height 6
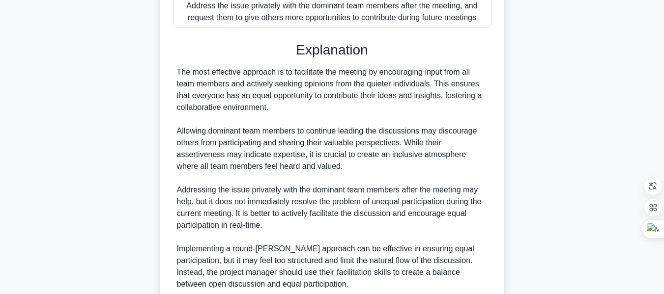
scroll to position [383, 0]
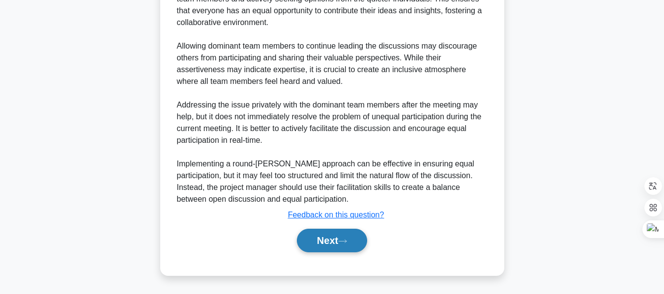
click at [324, 239] on button "Next" at bounding box center [332, 241] width 70 height 24
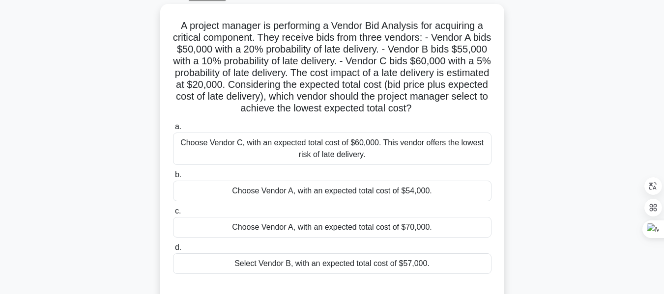
scroll to position [55, 0]
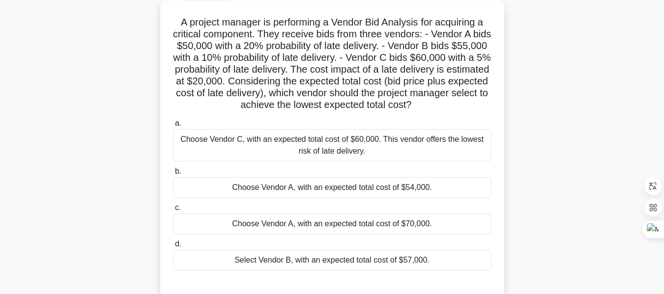
click at [308, 188] on div "Choose Vendor A, with an expected total cost of $54,000." at bounding box center [332, 187] width 318 height 21
click at [173, 175] on input "b. Choose Vendor A, with an expected total cost of $54,000." at bounding box center [173, 172] width 0 height 6
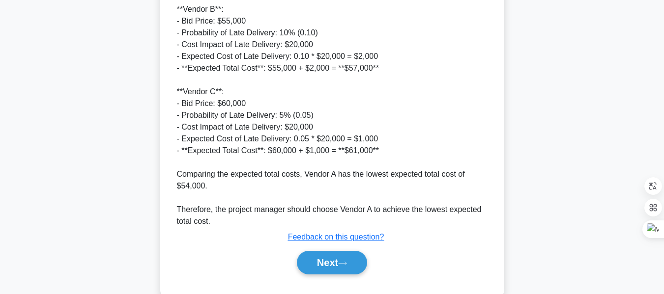
scroll to position [501, 0]
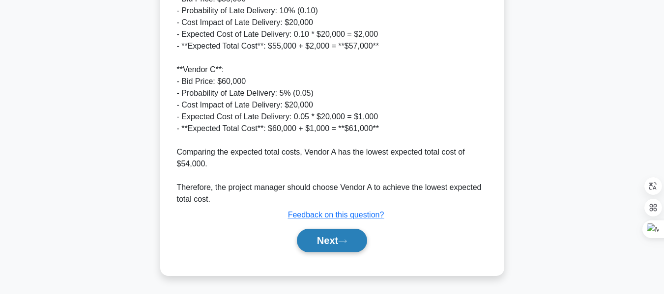
click at [342, 238] on button "Next" at bounding box center [332, 241] width 70 height 24
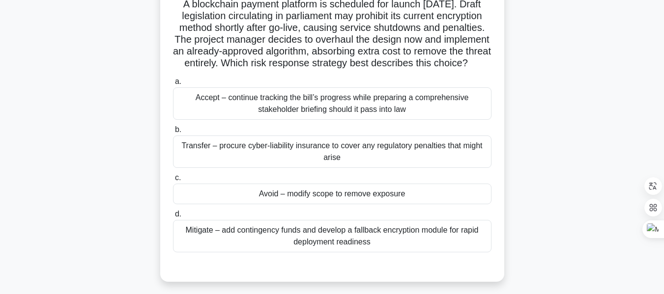
scroll to position [76, 0]
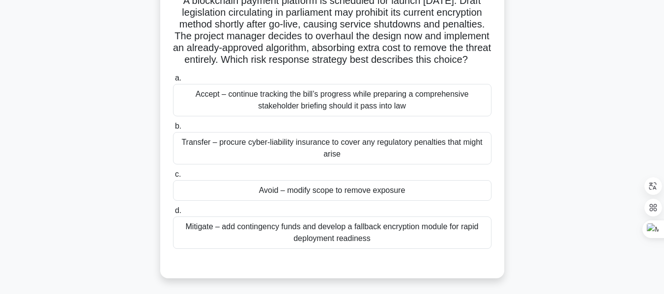
click at [353, 201] on div "Avoid – modify scope to remove exposure" at bounding box center [332, 190] width 318 height 21
click at [173, 178] on input "c. Avoid – modify scope to remove exposure" at bounding box center [173, 175] width 0 height 6
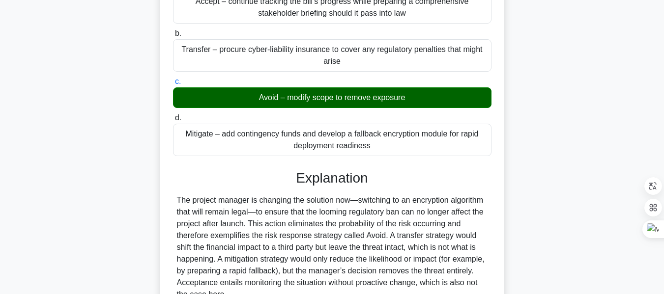
scroll to position [277, 0]
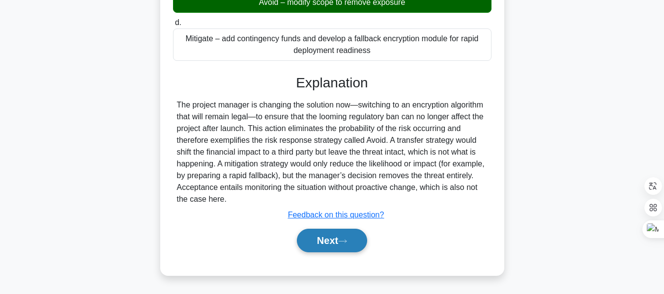
click at [338, 237] on button "Next" at bounding box center [332, 241] width 70 height 24
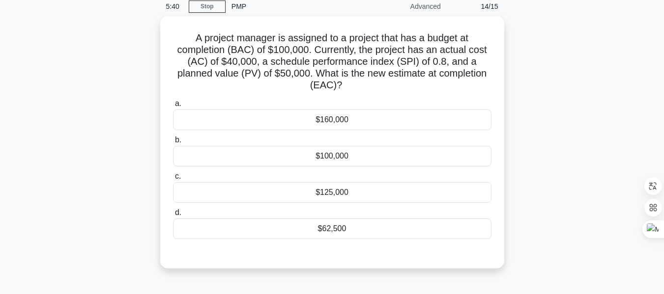
scroll to position [40, 0]
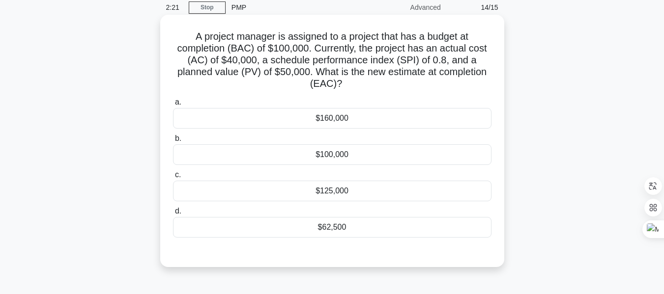
click at [339, 227] on div "$62,500" at bounding box center [332, 227] width 318 height 21
click at [173, 215] on input "d. $62,500" at bounding box center [173, 211] width 0 height 6
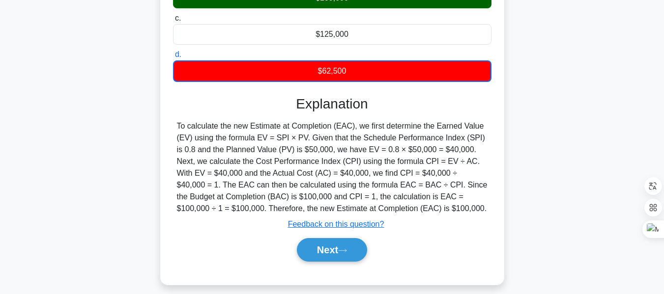
scroll to position [201, 0]
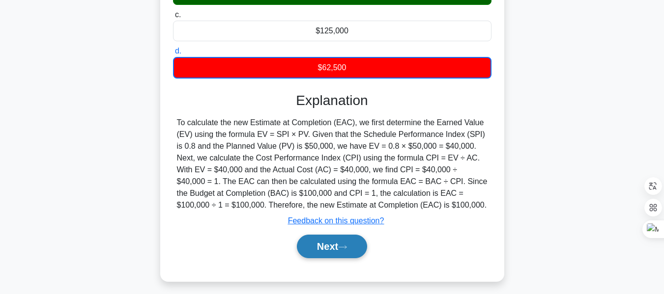
click at [324, 246] on button "Next" at bounding box center [332, 247] width 70 height 24
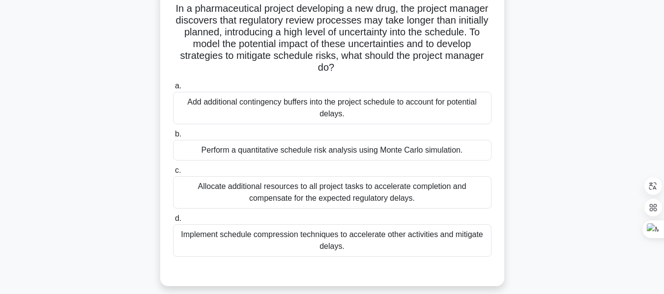
scroll to position [73, 0]
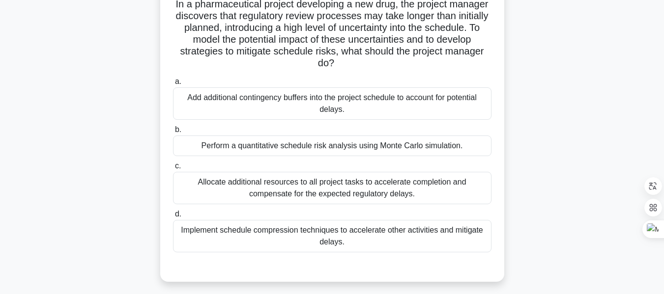
click at [388, 232] on div "Implement schedule compression techniques to accelerate other activities and mi…" at bounding box center [332, 236] width 318 height 32
click at [173, 218] on input "d. Implement schedule compression techniques to accelerate other activities and…" at bounding box center [173, 214] width 0 height 6
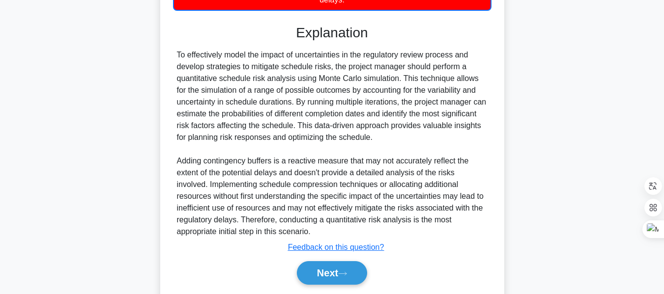
scroll to position [348, 0]
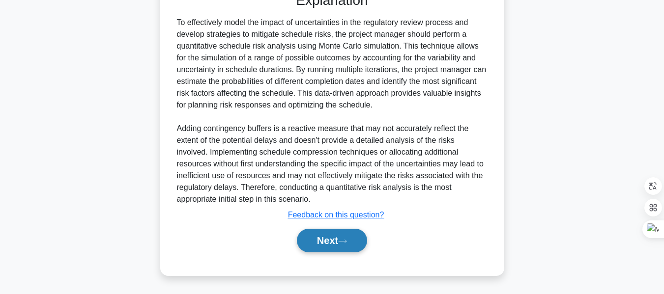
click at [328, 237] on button "Next" at bounding box center [332, 241] width 70 height 24
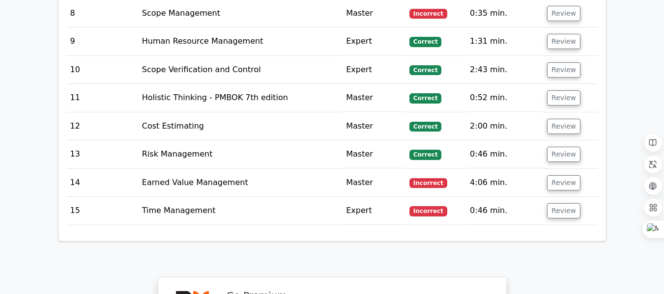
scroll to position [1634, 0]
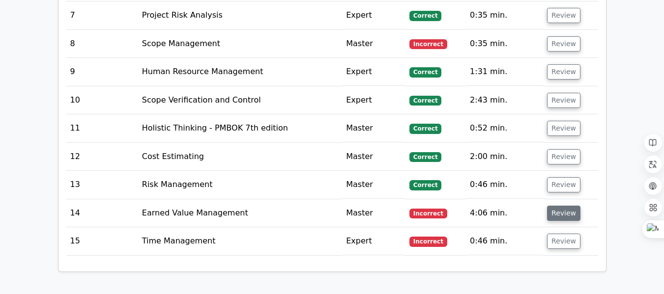
click at [566, 206] on button "Review" at bounding box center [563, 213] width 33 height 15
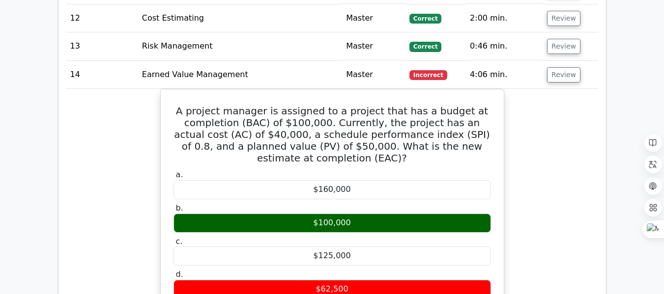
scroll to position [1780, 0]
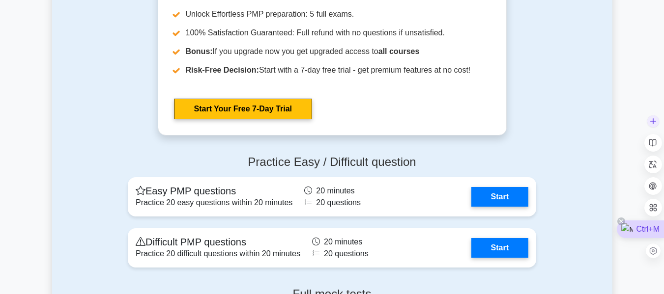
scroll to position [3610, 0]
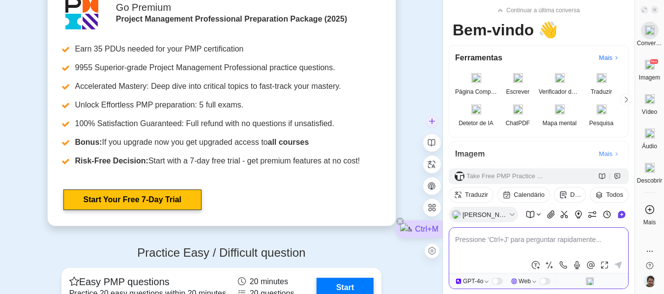
click at [403, 229] on div "Ctrl+M" at bounding box center [419, 230] width 47 height 18
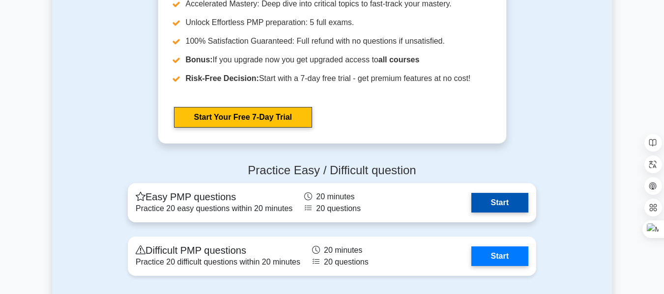
click at [484, 203] on link "Start" at bounding box center [499, 203] width 57 height 20
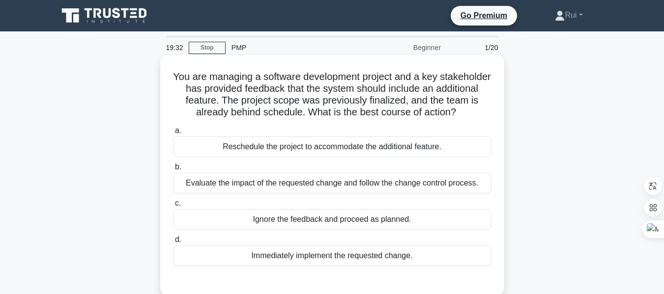
click at [307, 184] on div "Evaluate the impact of the requested change and follow the change control proce…" at bounding box center [332, 183] width 318 height 21
click at [173, 171] on input "b. Evaluate the impact of the requested change and follow the change control pr…" at bounding box center [173, 167] width 0 height 6
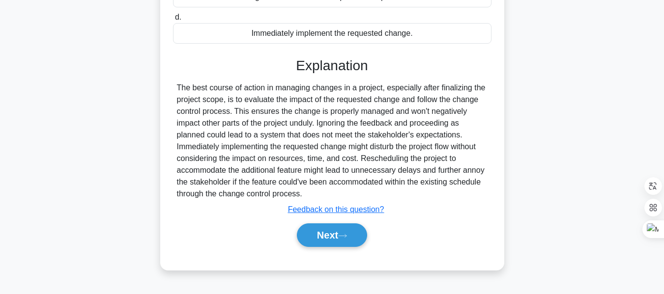
scroll to position [236, 0]
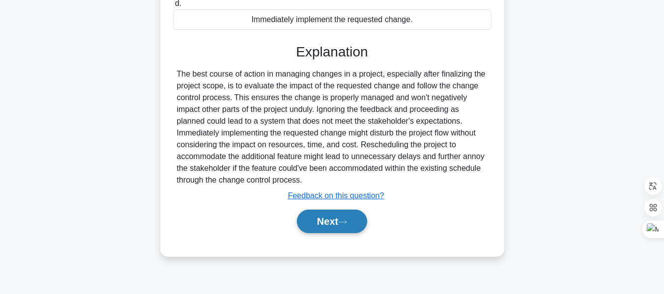
click at [337, 221] on button "Next" at bounding box center [332, 222] width 70 height 24
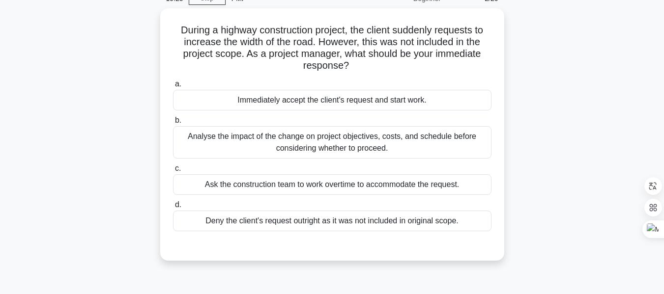
scroll to position [43, 0]
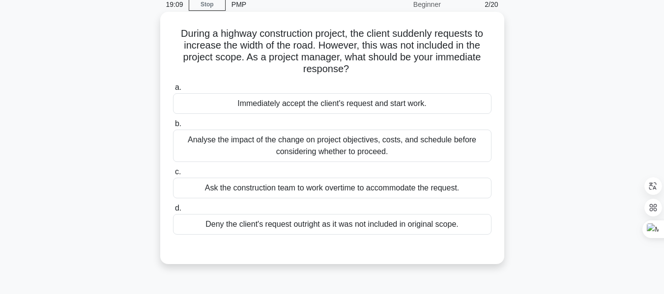
click at [367, 149] on div "Analyse the impact of the change on project objectives, costs, and schedule bef…" at bounding box center [332, 146] width 318 height 32
click at [173, 127] on input "b. Analyse the impact of the change on project objectives, costs, and schedule …" at bounding box center [173, 124] width 0 height 6
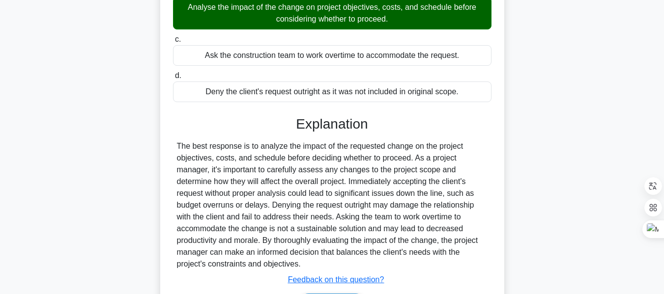
scroll to position [241, 0]
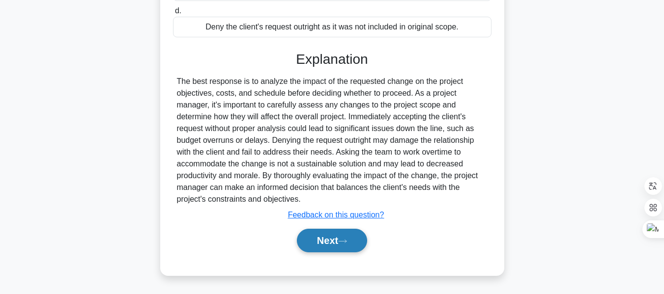
click at [318, 240] on button "Next" at bounding box center [332, 241] width 70 height 24
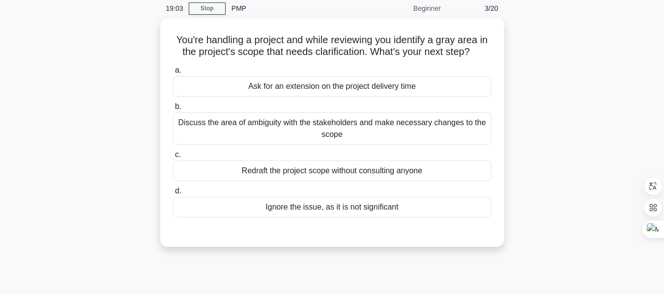
scroll to position [39, 0]
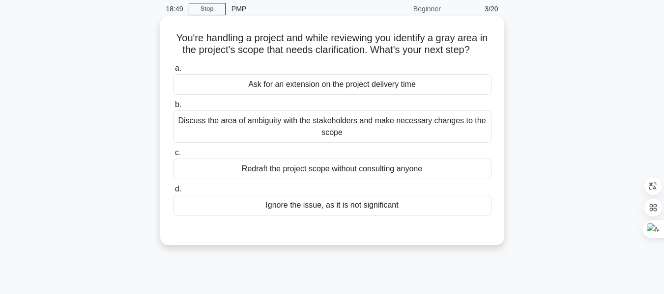
click at [349, 125] on div "Discuss the area of ambiguity with the stakeholders and make necessary changes …" at bounding box center [332, 127] width 318 height 32
click at [173, 108] on input "b. Discuss the area of ambiguity with the stakeholders and make necessary chang…" at bounding box center [173, 105] width 0 height 6
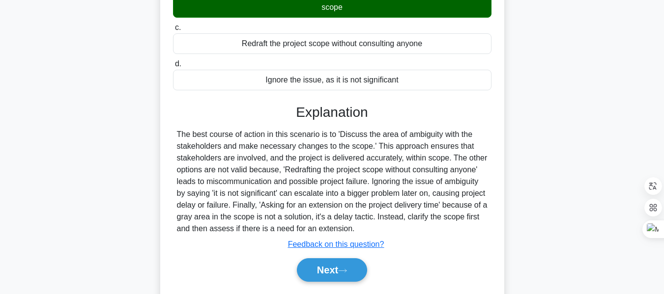
scroll to position [236, 0]
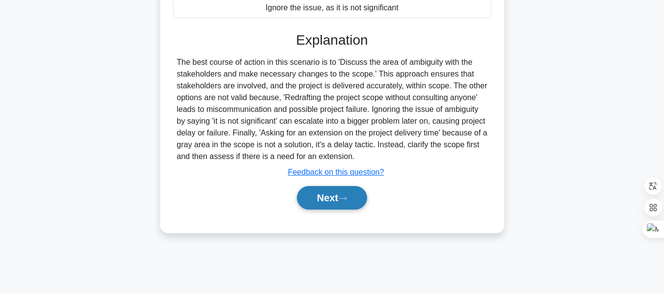
click at [347, 204] on button "Next" at bounding box center [332, 198] width 70 height 24
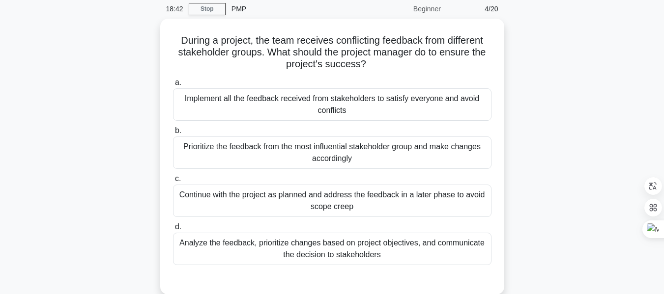
scroll to position [39, 0]
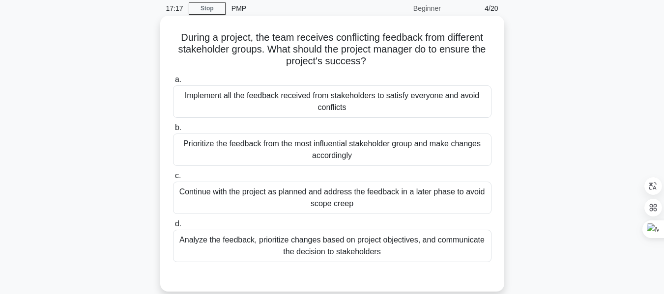
click at [351, 243] on div "Analyze the feedback, prioritize changes based on project objectives, and commu…" at bounding box center [332, 246] width 318 height 32
click at [173, 228] on input "d. Analyze the feedback, prioritize changes based on project objectives, and co…" at bounding box center [173, 224] width 0 height 6
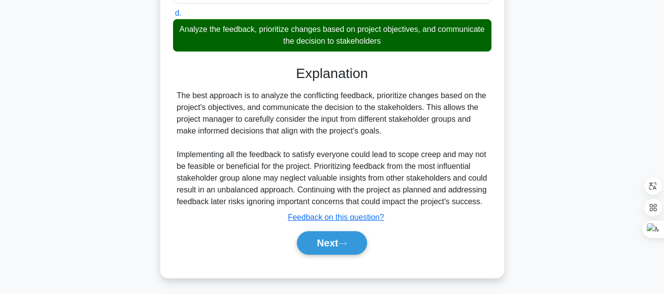
scroll to position [258, 0]
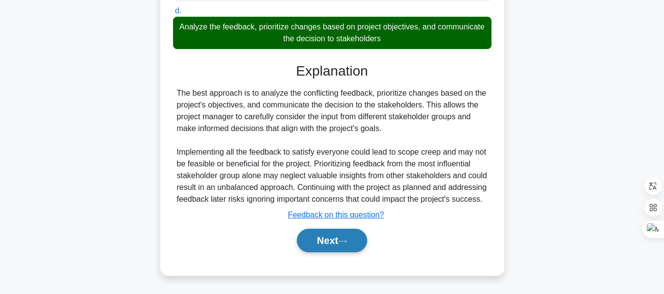
click at [328, 242] on button "Next" at bounding box center [332, 241] width 70 height 24
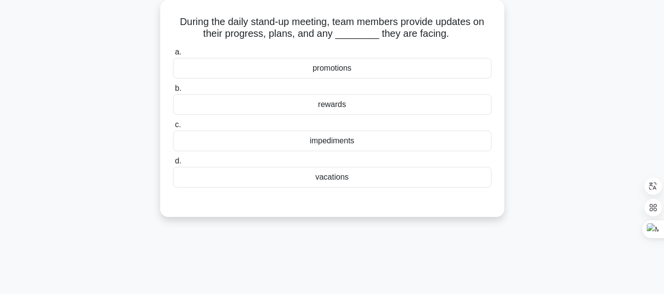
scroll to position [45, 0]
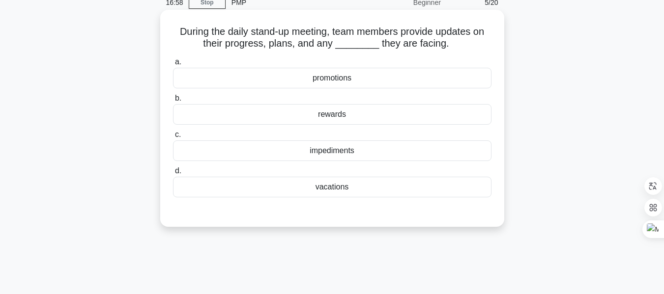
click at [335, 152] on div "impediments" at bounding box center [332, 151] width 318 height 21
click at [173, 138] on input "c. impediments" at bounding box center [173, 135] width 0 height 6
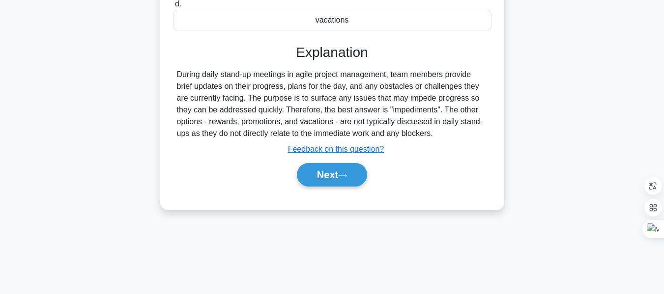
scroll to position [236, 0]
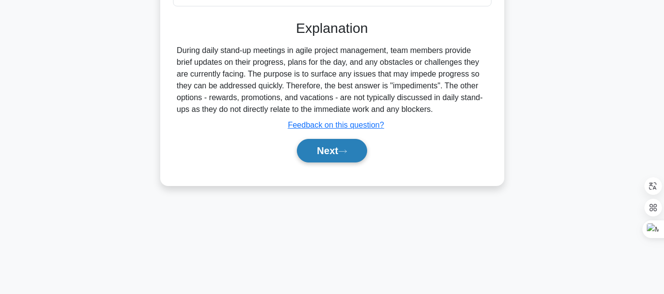
click at [330, 148] on button "Next" at bounding box center [332, 151] width 70 height 24
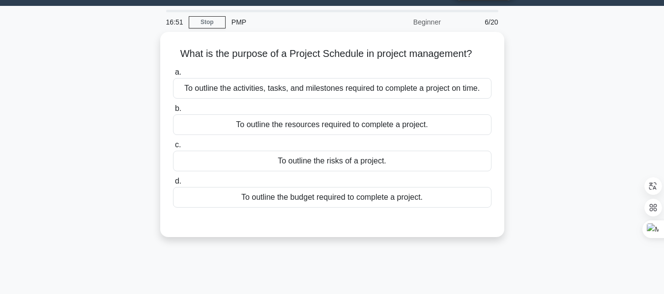
scroll to position [25, 0]
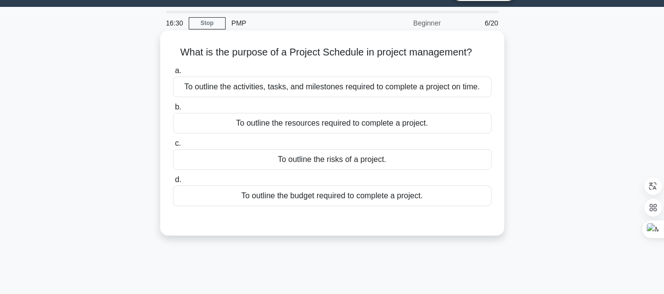
click at [335, 87] on div "To outline the activities, tasks, and milestones required to complete a project…" at bounding box center [332, 87] width 318 height 21
click at [173, 74] on input "a. To outline the activities, tasks, and milestones required to complete a proj…" at bounding box center [173, 71] width 0 height 6
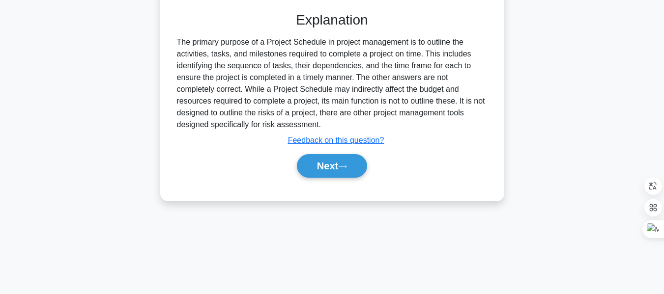
scroll to position [236, 0]
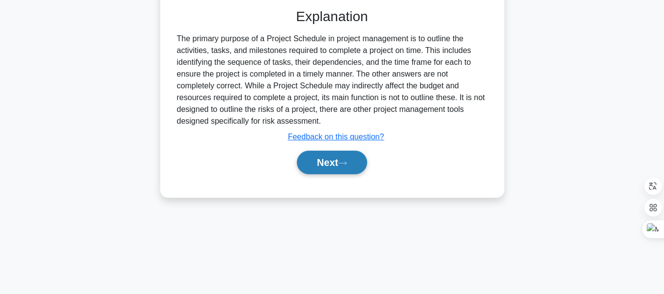
click at [338, 163] on button "Next" at bounding box center [332, 163] width 70 height 24
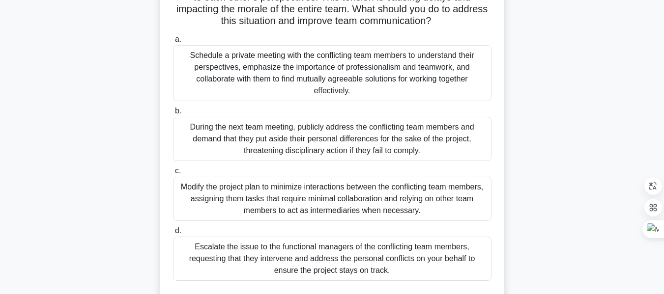
scroll to position [130, 0]
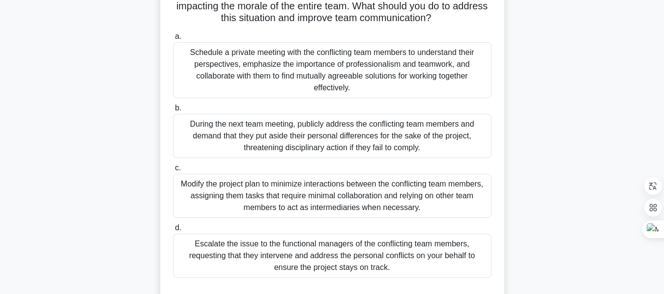
click at [340, 65] on div "Schedule a private meeting with the conflicting team members to understand thei…" at bounding box center [332, 70] width 318 height 56
click at [173, 40] on input "a. Schedule a private meeting with the conflicting team members to understand t…" at bounding box center [173, 36] width 0 height 6
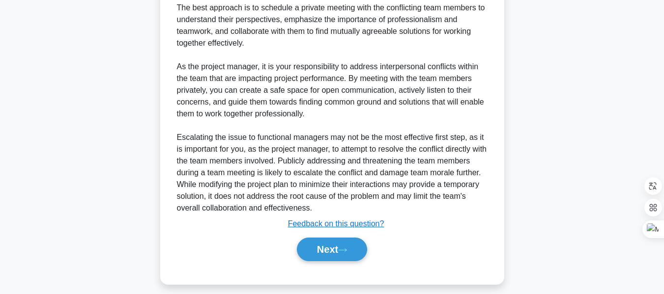
scroll to position [454, 0]
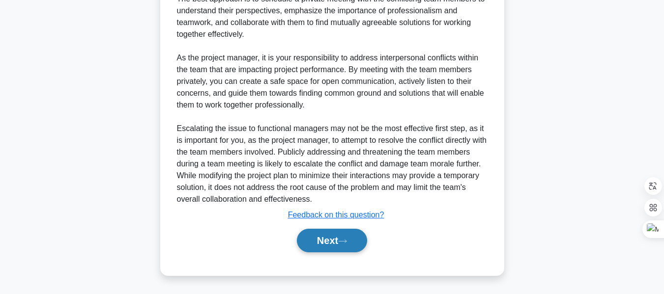
click at [334, 240] on button "Next" at bounding box center [332, 241] width 70 height 24
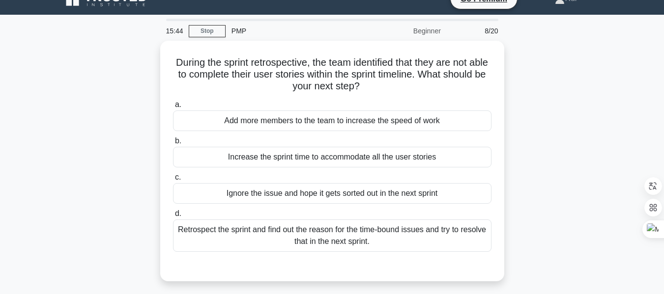
scroll to position [18, 0]
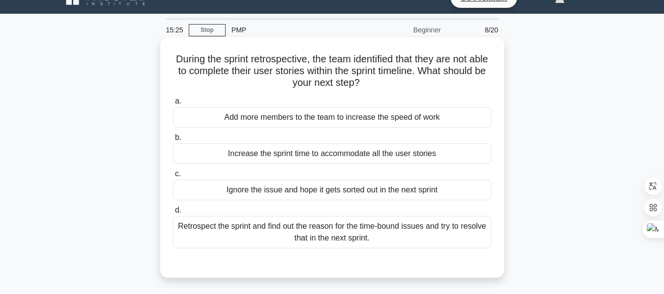
click at [351, 236] on div "Retrospect the sprint and find out the reason for the time-bound issues and try…" at bounding box center [332, 232] width 318 height 32
click at [173, 214] on input "d. Retrospect the sprint and find out the reason for the time-bound issues and …" at bounding box center [173, 210] width 0 height 6
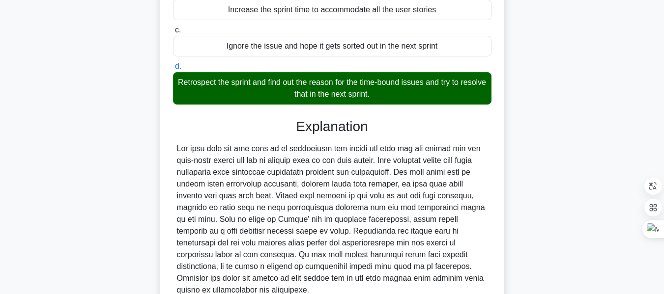
scroll to position [253, 0]
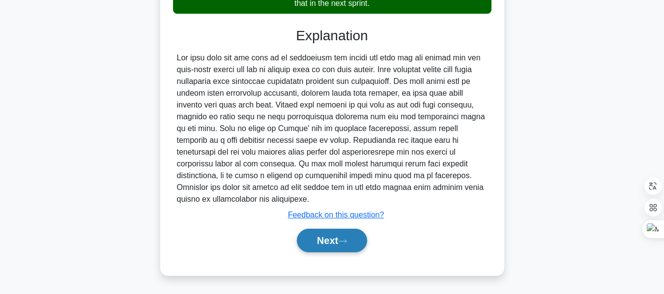
click at [318, 242] on button "Next" at bounding box center [332, 241] width 70 height 24
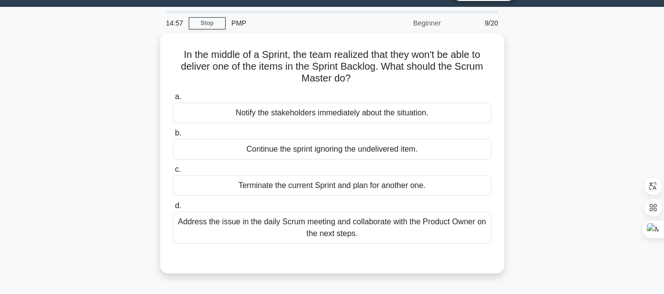
scroll to position [27, 0]
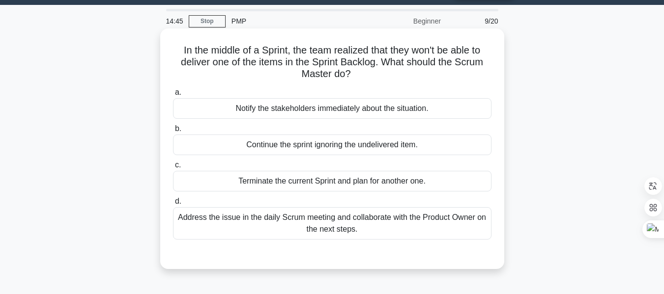
click at [339, 226] on div "Address the issue in the daily Scrum meeting and collaborate with the Product O…" at bounding box center [332, 223] width 318 height 32
click at [173, 205] on input "d. Address the issue in the daily Scrum meeting and collaborate with the Produc…" at bounding box center [173, 202] width 0 height 6
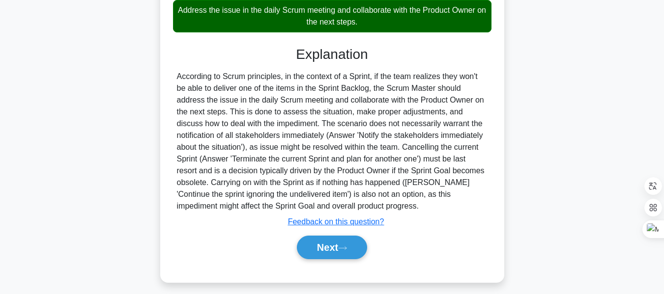
scroll to position [241, 0]
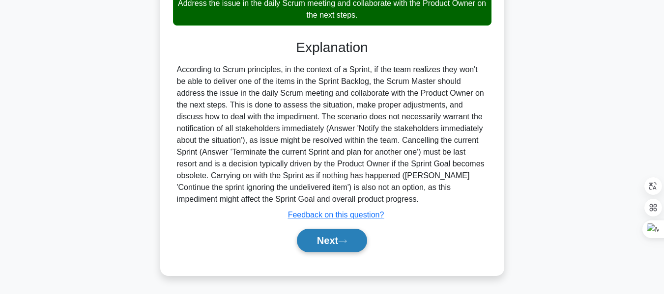
click at [342, 240] on button "Next" at bounding box center [332, 241] width 70 height 24
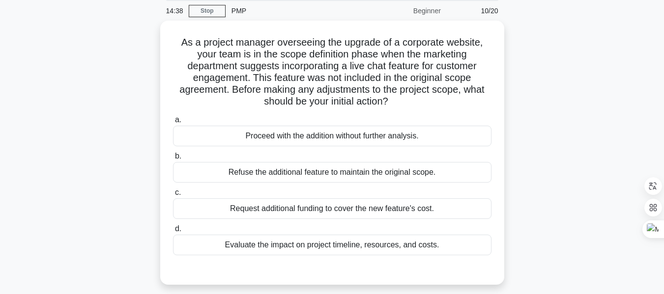
scroll to position [38, 0]
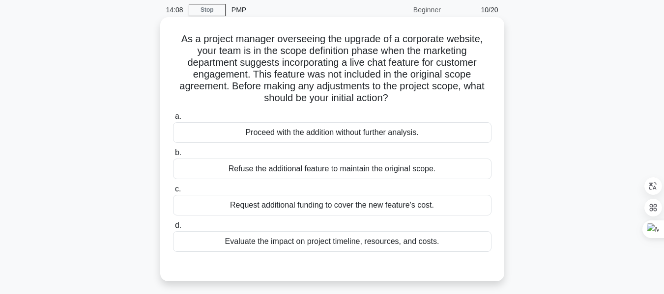
click at [404, 246] on div "Evaluate the impact on project timeline, resources, and costs." at bounding box center [332, 241] width 318 height 21
click at [173, 229] on input "d. Evaluate the impact on project timeline, resources, and costs." at bounding box center [173, 226] width 0 height 6
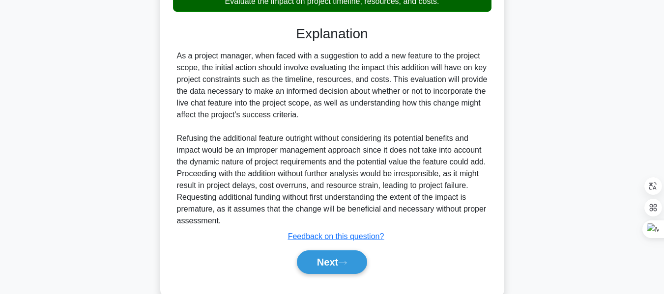
scroll to position [283, 0]
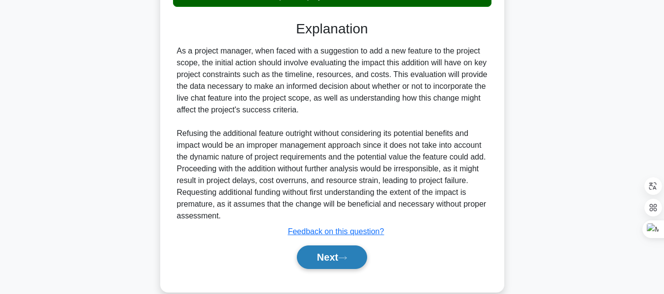
click at [345, 258] on icon at bounding box center [342, 258] width 9 height 5
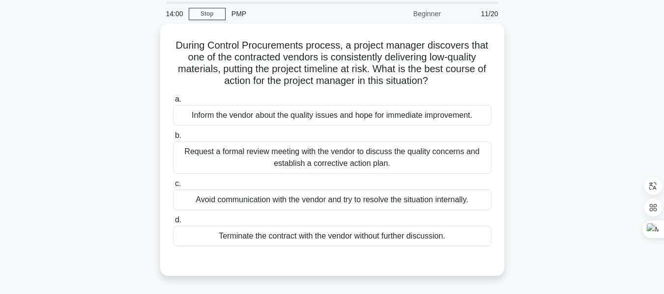
scroll to position [35, 0]
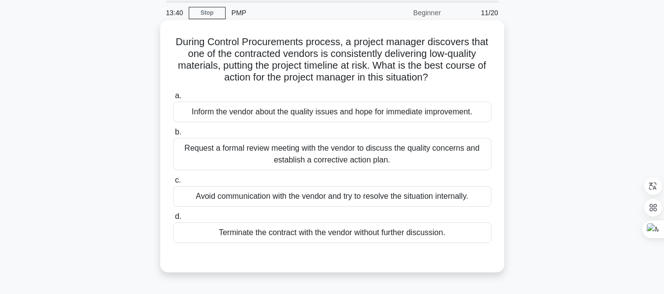
click at [355, 149] on div "Request a formal review meeting with the vendor to discuss the quality concerns…" at bounding box center [332, 154] width 318 height 32
click at [173, 136] on input "b. Request a formal review meeting with the vendor to discuss the quality conce…" at bounding box center [173, 132] width 0 height 6
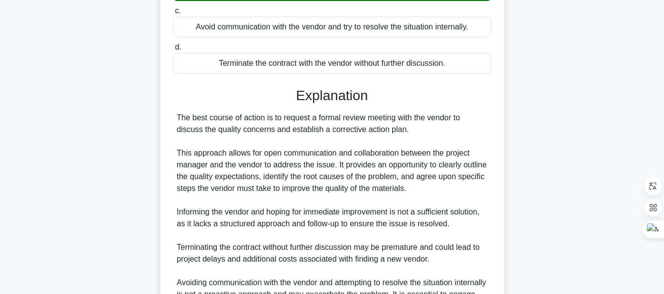
scroll to position [312, 0]
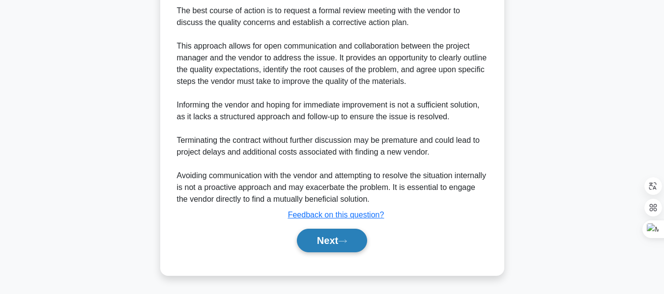
click at [340, 239] on button "Next" at bounding box center [332, 241] width 70 height 24
click at [342, 240] on icon at bounding box center [342, 241] width 9 height 5
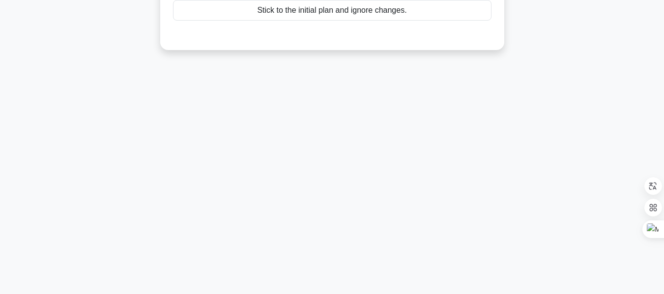
scroll to position [236, 0]
drag, startPoint x: 342, startPoint y: 240, endPoint x: 540, endPoint y: 206, distance: 200.9
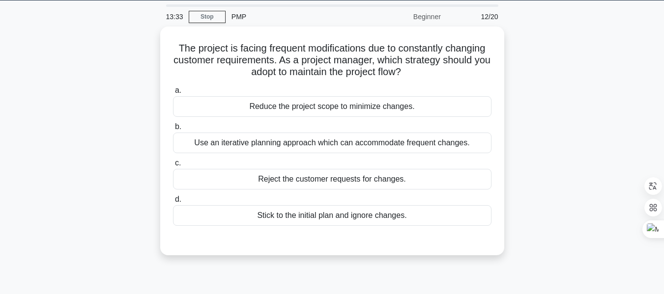
scroll to position [30, 0]
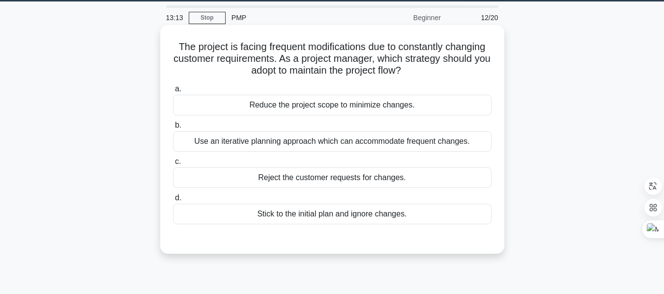
click at [346, 148] on div "Use an iterative planning approach which can accommodate frequent changes." at bounding box center [332, 141] width 318 height 21
click at [173, 129] on input "b. Use an iterative planning approach which can accommodate frequent changes." at bounding box center [173, 125] width 0 height 6
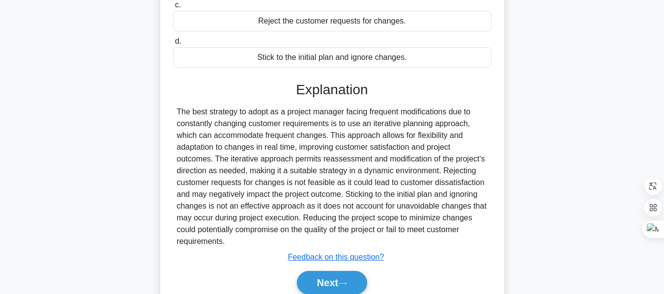
scroll to position [236, 0]
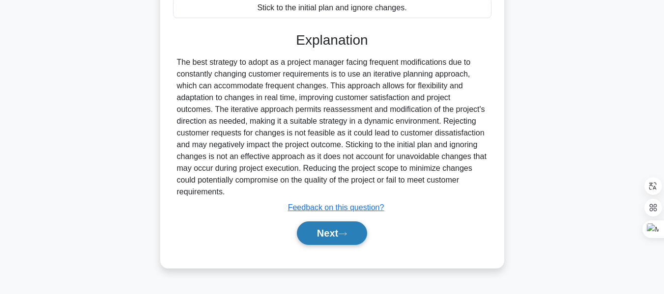
click at [335, 227] on button "Next" at bounding box center [332, 234] width 70 height 24
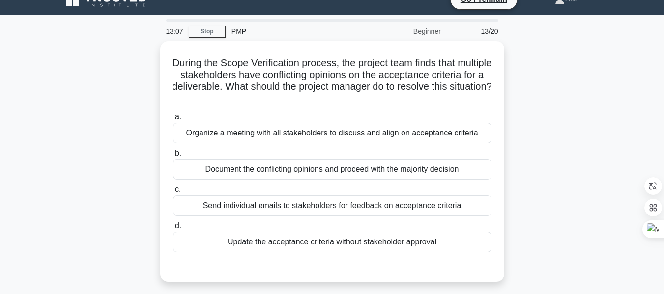
scroll to position [17, 0]
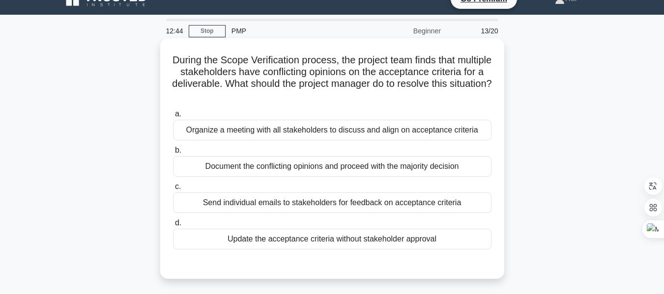
click at [332, 130] on div "Organize a meeting with all stakeholders to discuss and align on acceptance cri…" at bounding box center [332, 130] width 318 height 21
click at [173, 117] on input "a. Organize a meeting with all stakeholders to discuss and align on acceptance …" at bounding box center [173, 114] width 0 height 6
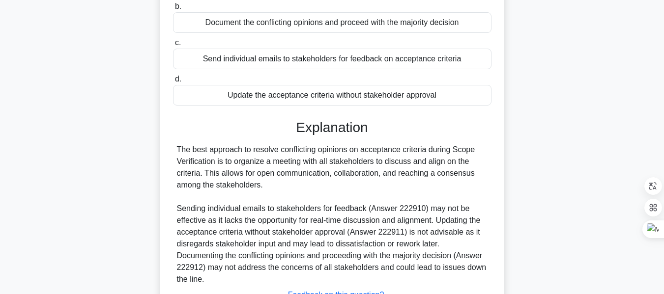
scroll to position [241, 0]
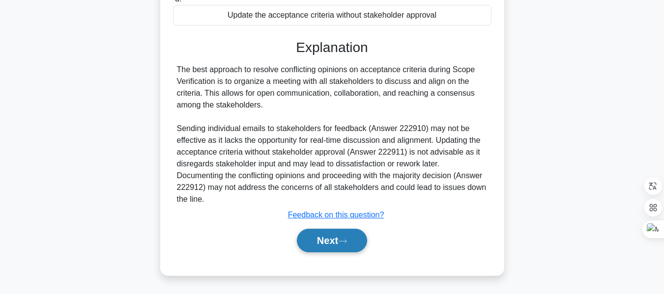
click at [342, 238] on button "Next" at bounding box center [332, 241] width 70 height 24
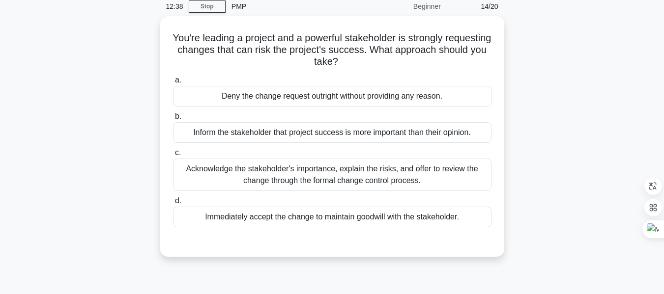
scroll to position [31, 0]
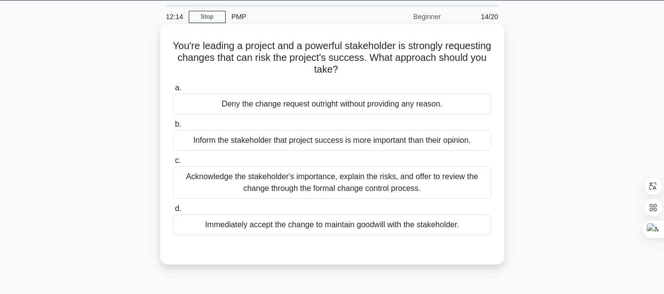
click at [326, 178] on div "Acknowledge the stakeholder's importance, explain the risks, and offer to revie…" at bounding box center [332, 183] width 318 height 32
click at [173, 164] on input "c. Acknowledge the stakeholder's importance, explain the risks, and offer to re…" at bounding box center [173, 161] width 0 height 6
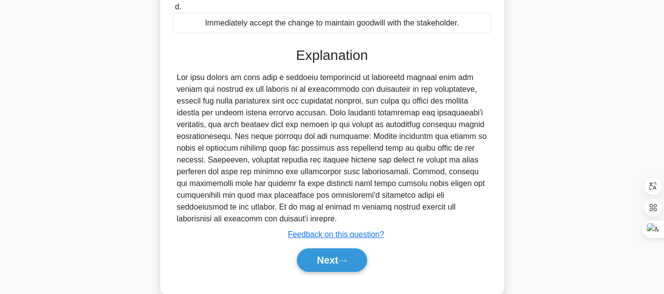
scroll to position [253, 0]
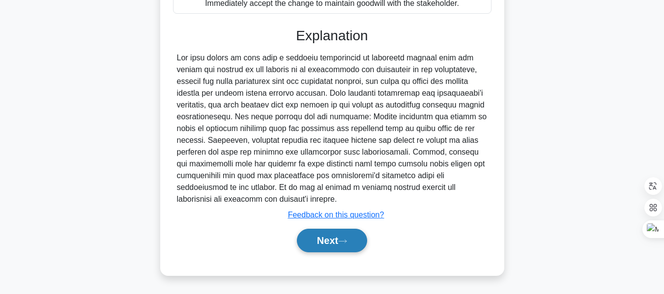
click at [342, 242] on icon at bounding box center [342, 241] width 9 height 5
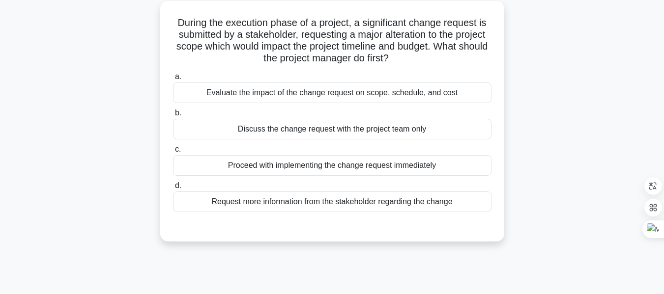
scroll to position [48, 0]
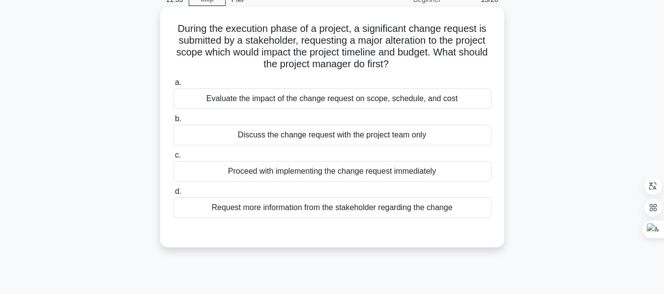
click at [322, 97] on div "Evaluate the impact of the change request on scope, schedule, and cost" at bounding box center [332, 98] width 318 height 21
click at [173, 86] on input "a. Evaluate the impact of the change request on scope, schedule, and cost" at bounding box center [173, 83] width 0 height 6
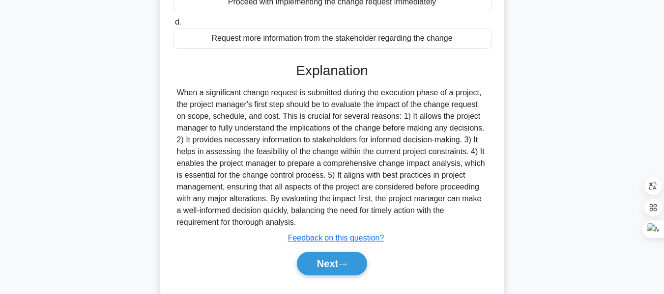
scroll to position [241, 0]
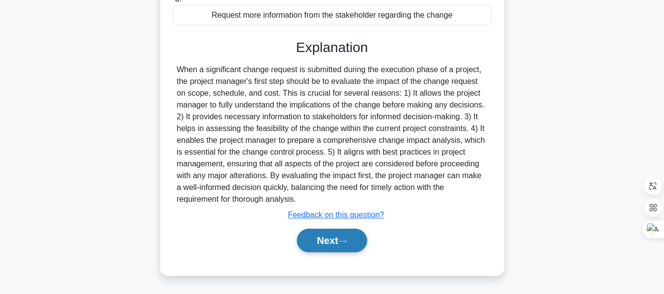
click at [338, 239] on button "Next" at bounding box center [332, 241] width 70 height 24
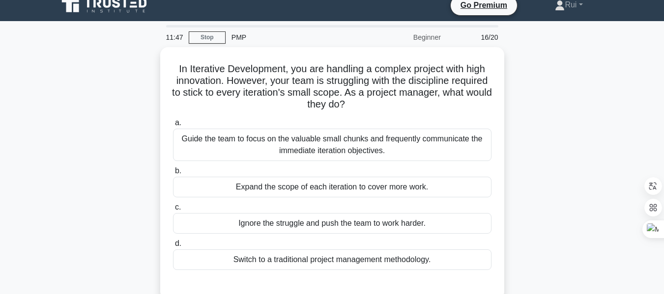
scroll to position [9, 0]
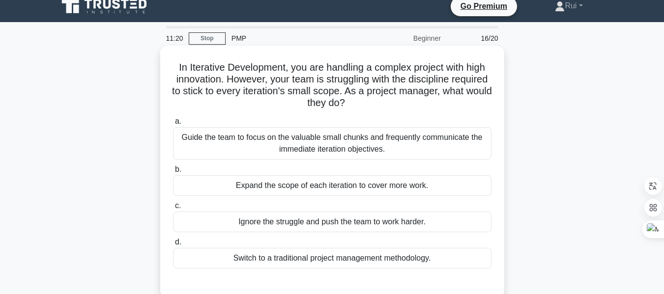
click at [392, 142] on div "Guide the team to focus on the valuable small chunks and frequently communicate…" at bounding box center [332, 143] width 318 height 32
click at [173, 125] on input "a. Guide the team to focus on the valuable small chunks and frequently communic…" at bounding box center [173, 121] width 0 height 6
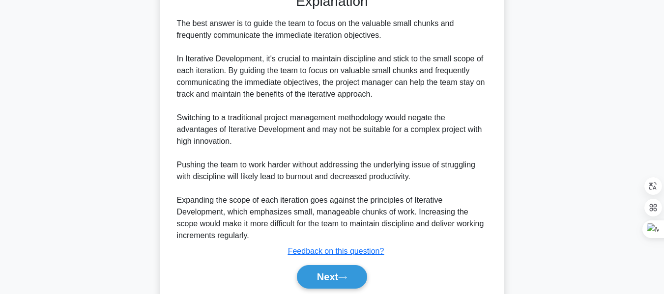
scroll to position [336, 0]
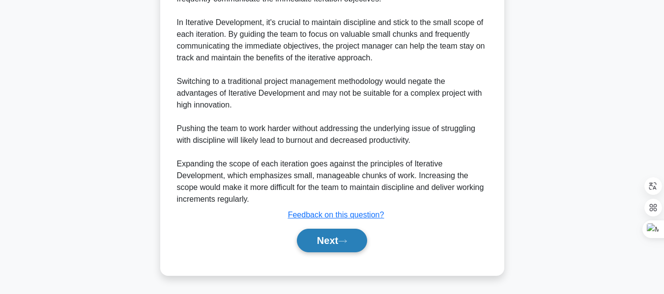
click at [337, 239] on button "Next" at bounding box center [332, 241] width 70 height 24
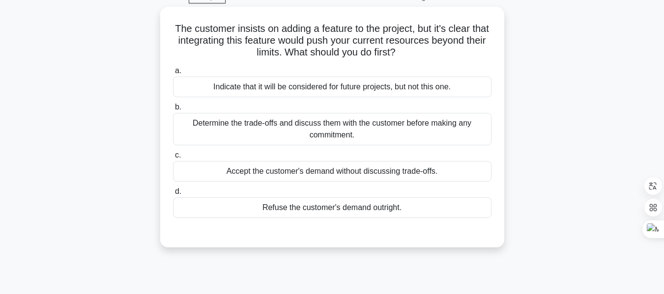
scroll to position [39, 0]
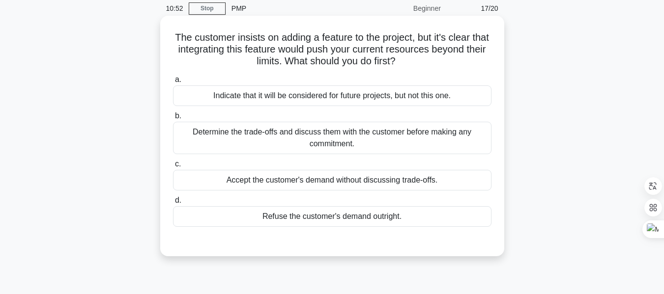
click at [406, 142] on div "Determine the trade-offs and discuss them with the customer before making any c…" at bounding box center [332, 138] width 318 height 32
click at [173, 119] on input "b. Determine the trade-offs and discuss them with the customer before making an…" at bounding box center [173, 116] width 0 height 6
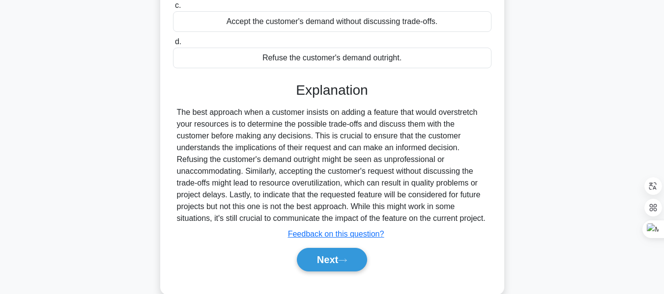
scroll to position [236, 0]
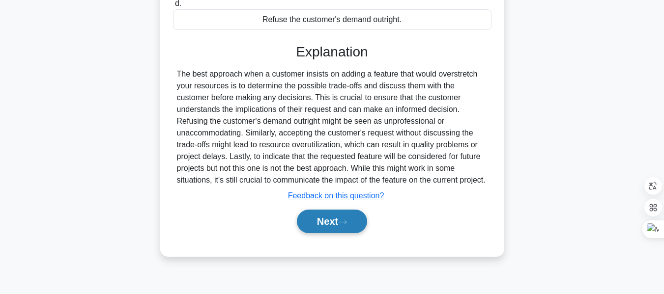
click at [347, 225] on icon at bounding box center [342, 222] width 9 height 5
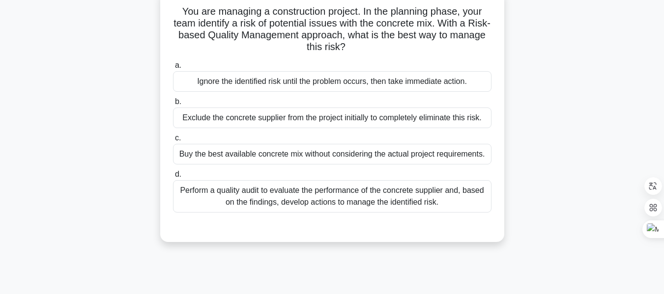
scroll to position [57, 0]
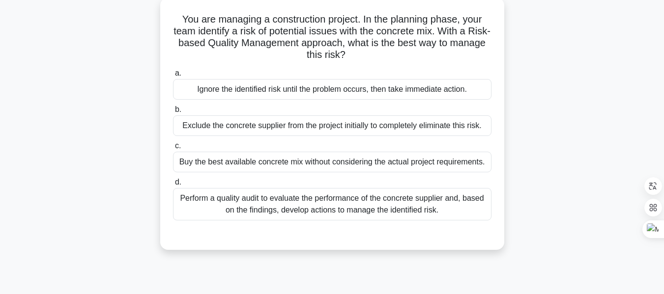
click at [334, 209] on div "Perform a quality audit to evaluate the performance of the concrete supplier an…" at bounding box center [332, 204] width 318 height 32
click at [173, 186] on input "d. Perform a quality audit to evaluate the performance of the concrete supplier…" at bounding box center [173, 182] width 0 height 6
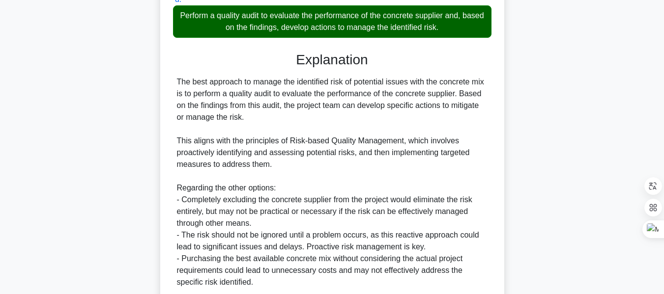
scroll to position [324, 0]
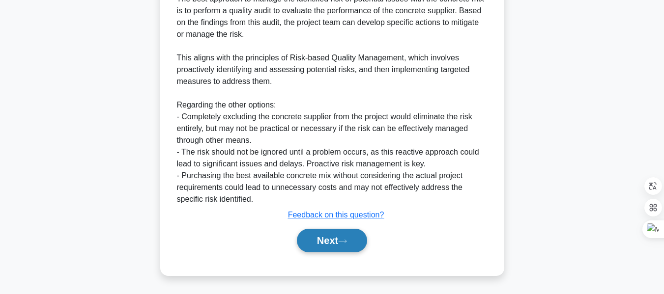
click at [334, 240] on button "Next" at bounding box center [332, 241] width 70 height 24
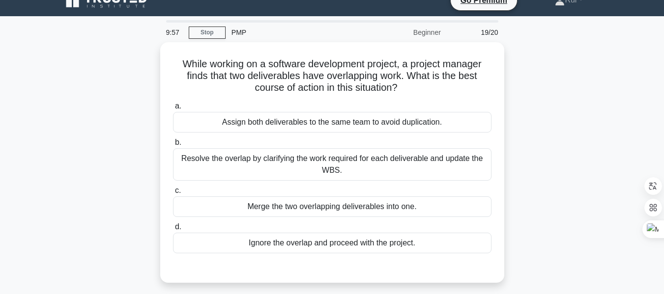
scroll to position [16, 0]
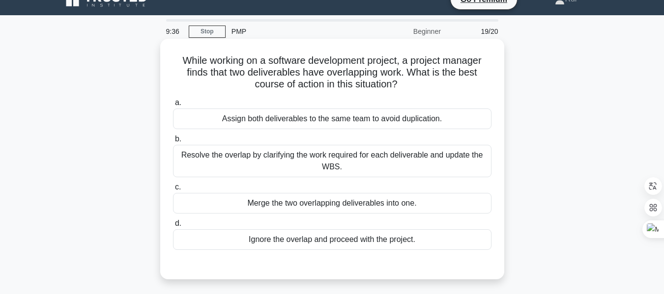
click at [399, 156] on div "Resolve the overlap by clarifying the work required for each deliverable and up…" at bounding box center [332, 161] width 318 height 32
click at [173, 143] on input "b. Resolve the overlap by clarifying the work required for each deliverable and…" at bounding box center [173, 139] width 0 height 6
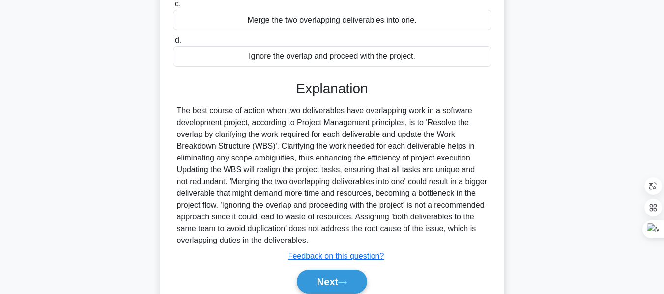
scroll to position [241, 0]
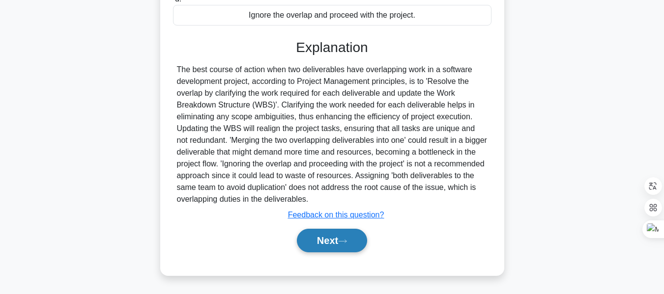
click at [324, 240] on button "Next" at bounding box center [332, 241] width 70 height 24
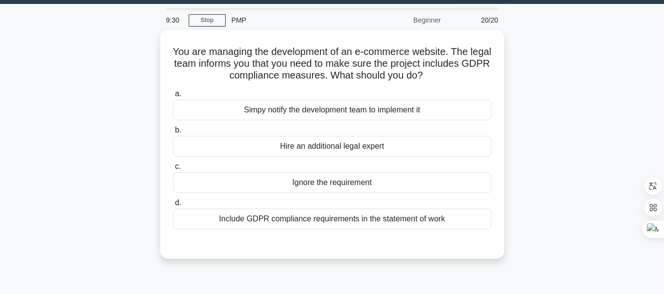
scroll to position [28, 0]
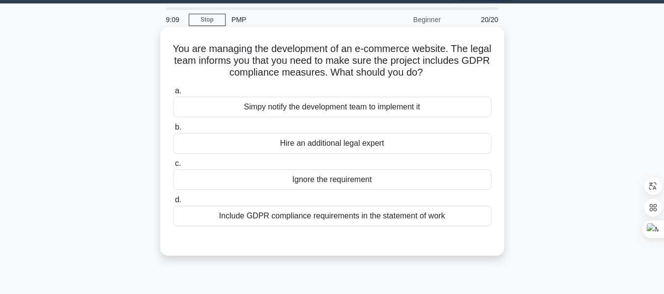
click at [340, 220] on div "Include GDPR compliance requirements in the statement of work" at bounding box center [332, 216] width 318 height 21
click at [173, 203] on input "d. Include GDPR compliance requirements in the statement of work" at bounding box center [173, 200] width 0 height 6
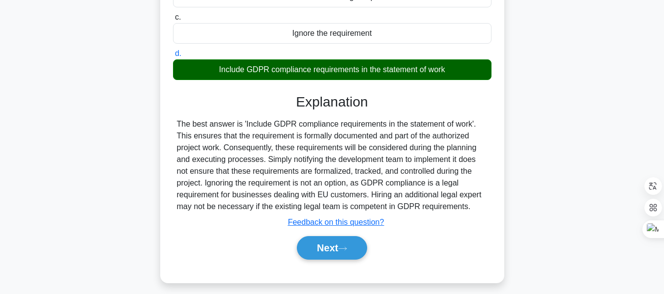
scroll to position [236, 0]
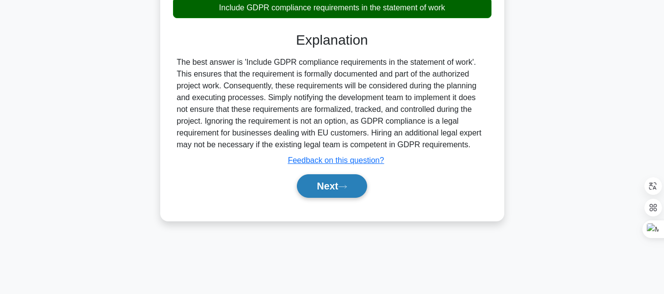
click at [321, 184] on button "Next" at bounding box center [332, 186] width 70 height 24
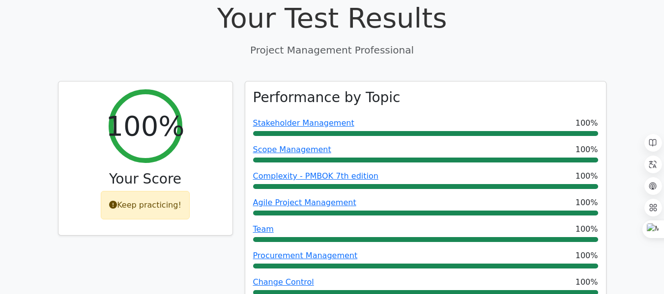
scroll to position [366, 0]
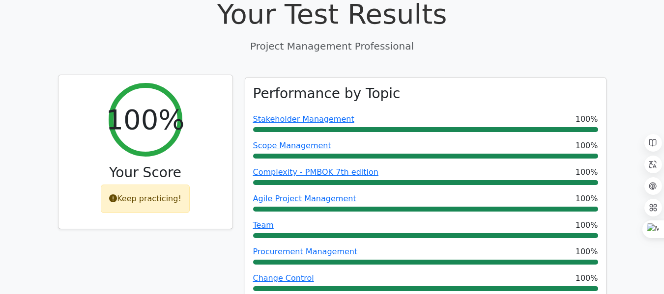
click at [115, 195] on icon at bounding box center [113, 199] width 8 height 8
click at [117, 195] on icon at bounding box center [113, 199] width 8 height 8
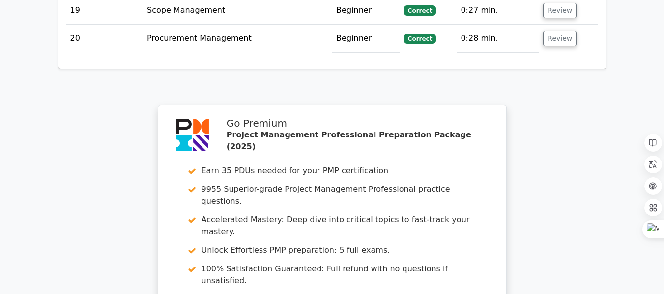
scroll to position [2076, 0]
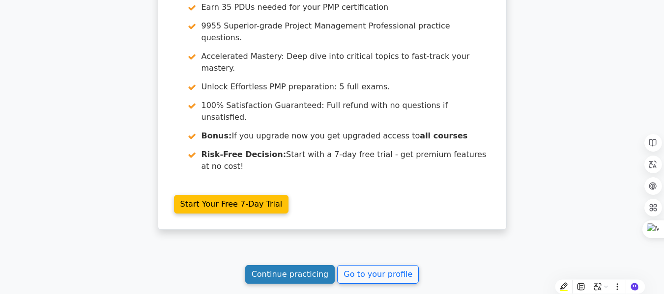
click at [303, 265] on link "Continue practicing" at bounding box center [290, 274] width 90 height 19
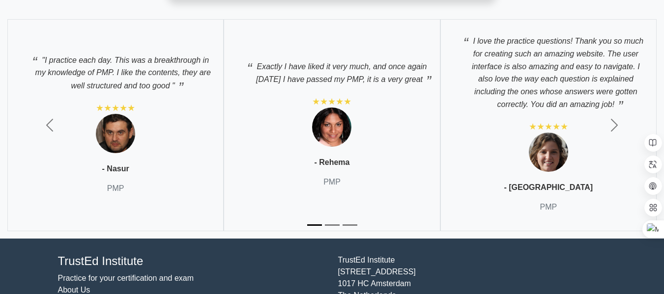
scroll to position [4525, 0]
